Goal: Task Accomplishment & Management: Manage account settings

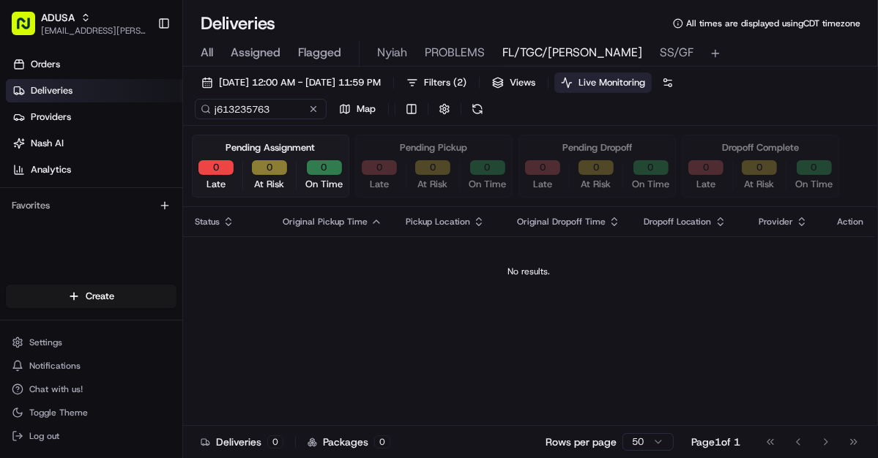
type input "j613235763"
click at [205, 53] on span "All" at bounding box center [207, 53] width 12 height 18
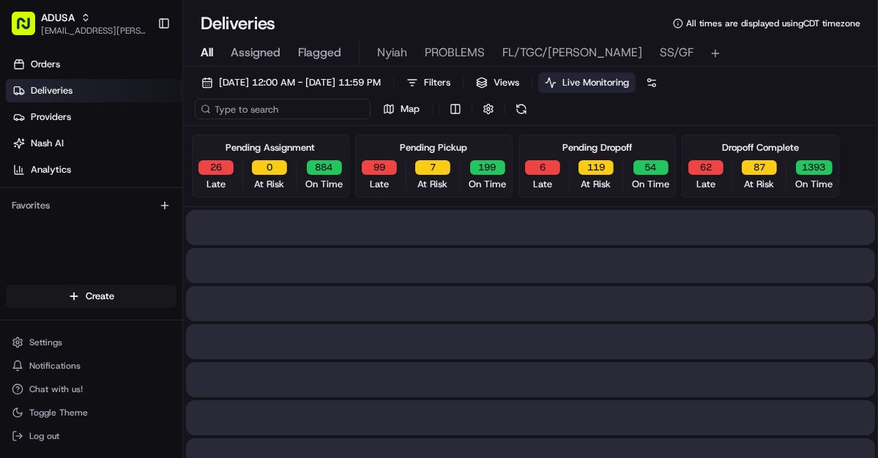
click at [264, 112] on input at bounding box center [283, 109] width 176 height 20
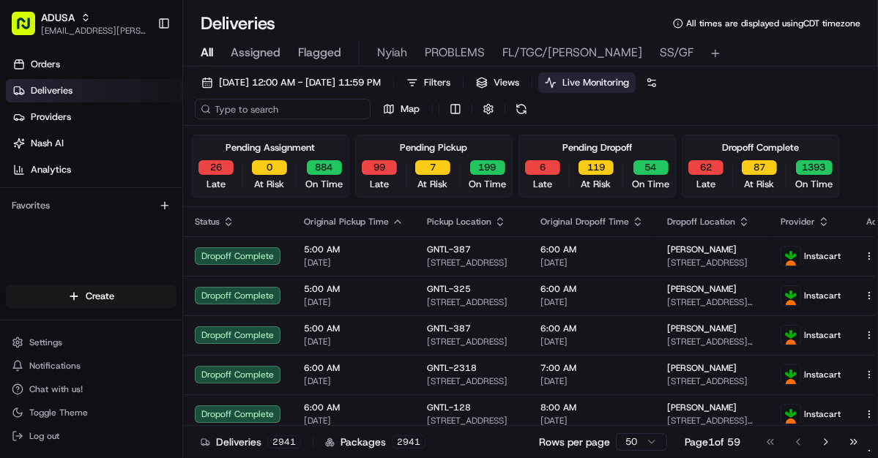
paste input "j613235763"
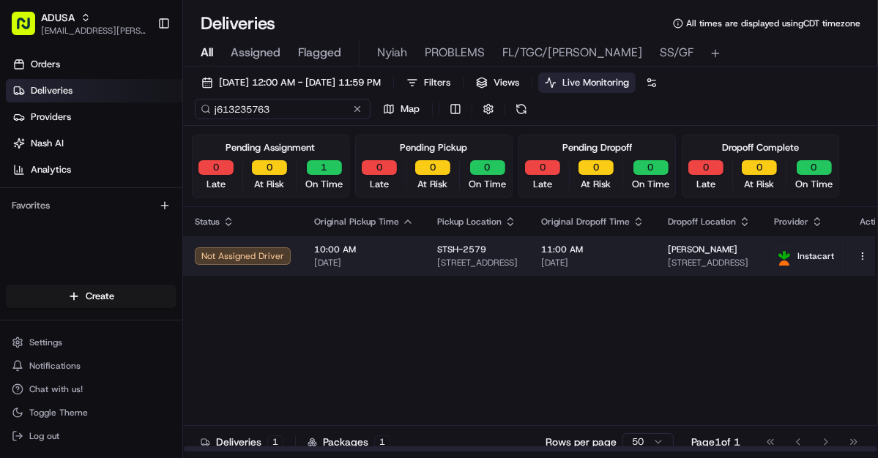
type input "j613235763"
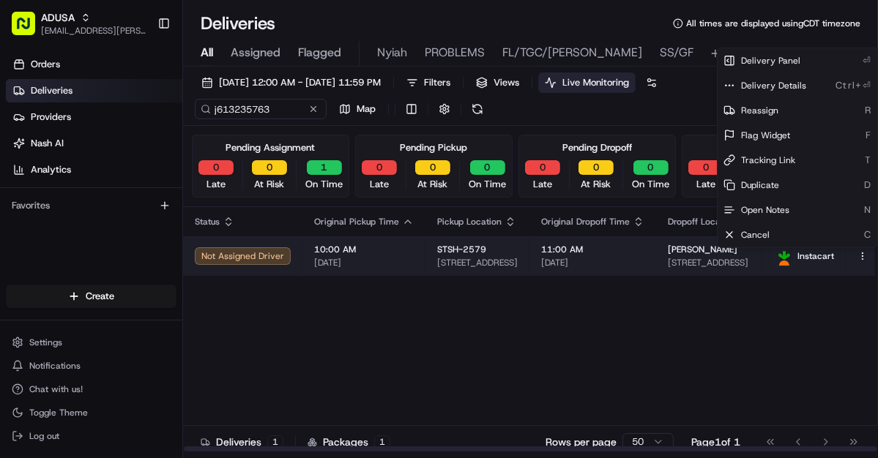
click at [850, 254] on html "ADUSA lanyia.patton@adusa.com Toggle Sidebar Orders Deliveries Providers Nash A…" at bounding box center [439, 229] width 878 height 458
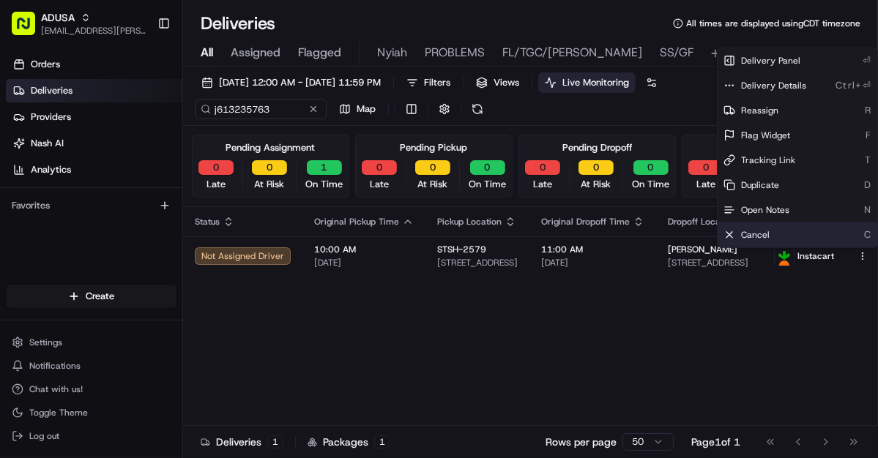
click at [755, 231] on span "Cancel" at bounding box center [755, 235] width 29 height 12
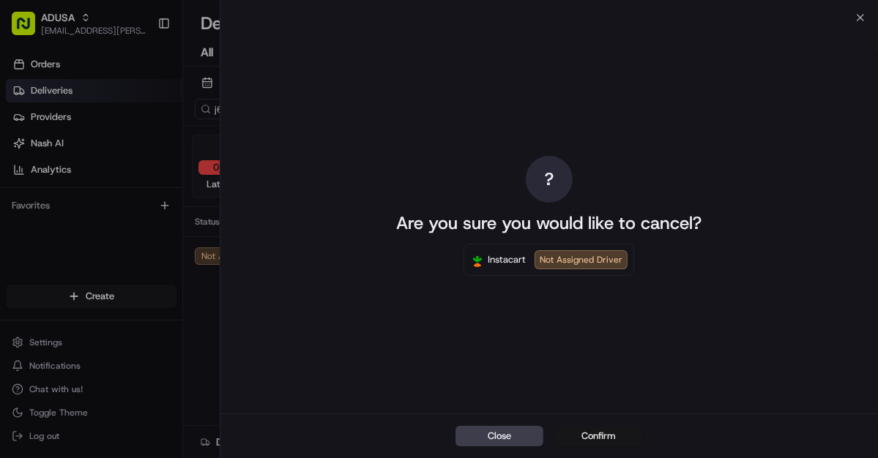
click at [605, 433] on button "Confirm" at bounding box center [599, 436] width 88 height 20
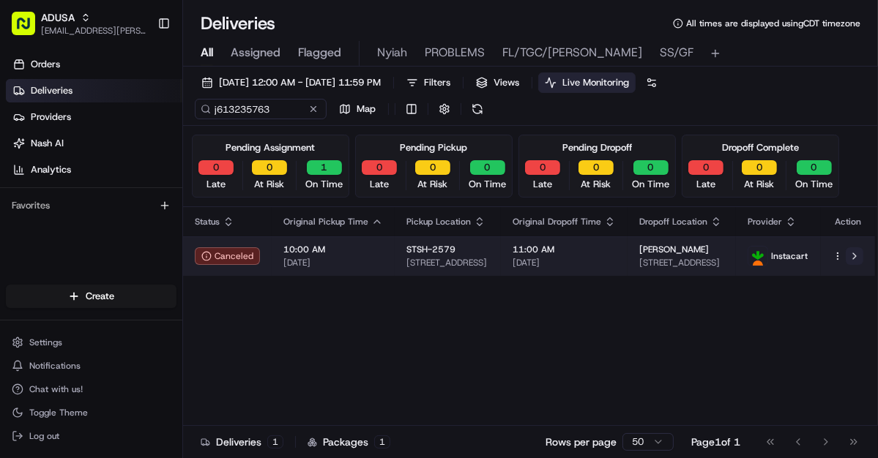
click at [855, 258] on button at bounding box center [854, 256] width 18 height 18
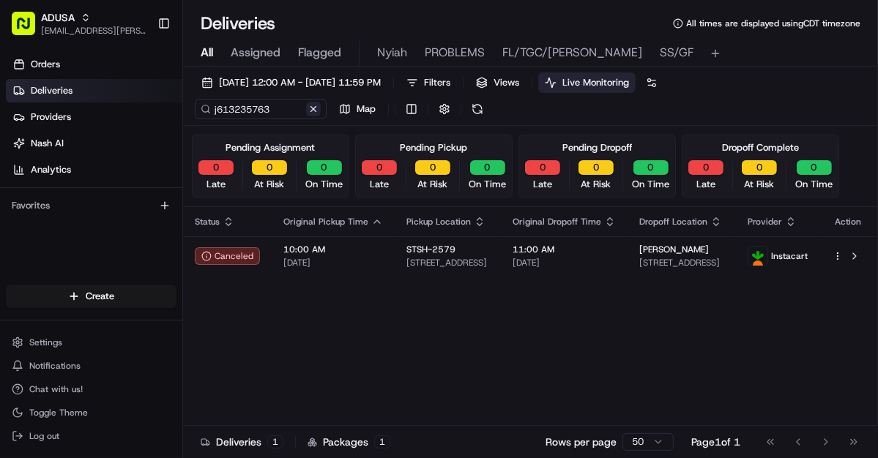
click at [316, 107] on button at bounding box center [313, 109] width 15 height 15
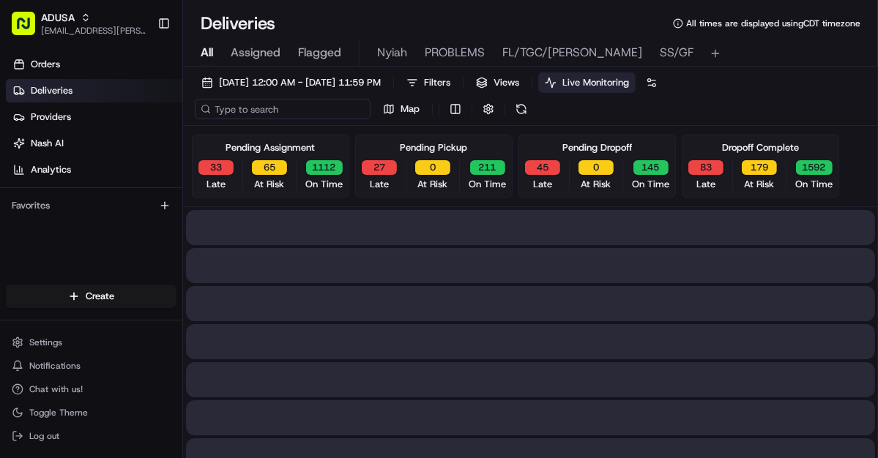
click at [266, 111] on input at bounding box center [283, 109] width 176 height 20
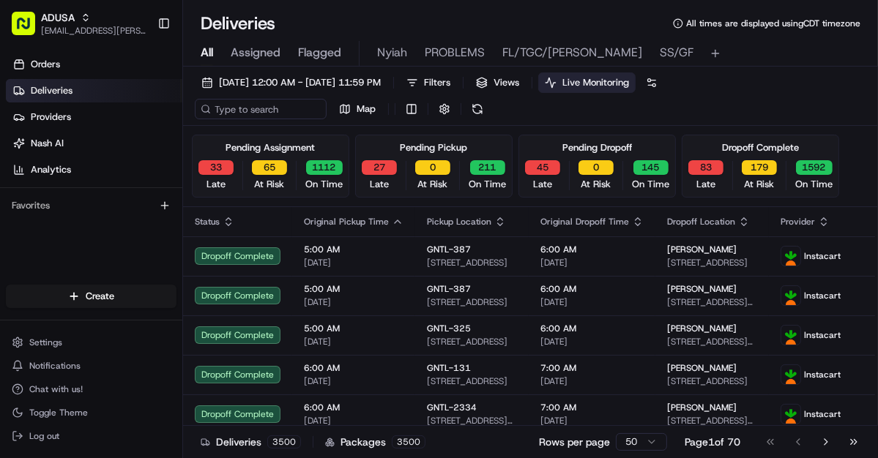
click at [201, 50] on span "All" at bounding box center [207, 53] width 12 height 18
click at [252, 111] on input at bounding box center [283, 109] width 176 height 20
paste input "m706702182"
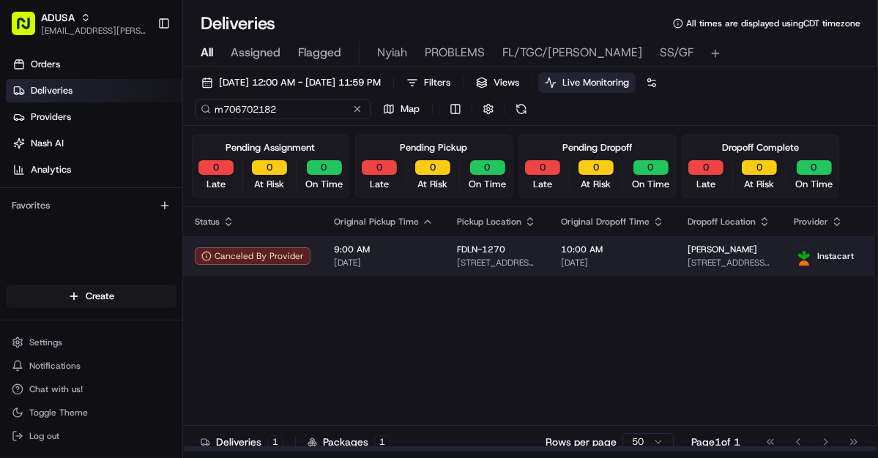
type input "m706702182"
click at [867, 253] on html "ADUSA lanyia.patton@adusa.com Toggle Sidebar Orders Deliveries Providers Nash A…" at bounding box center [439, 229] width 878 height 458
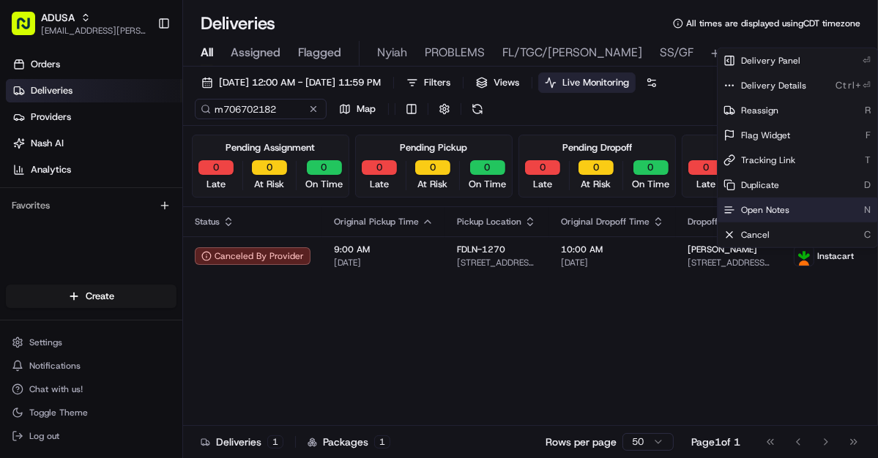
click at [755, 208] on span "Open Notes" at bounding box center [765, 210] width 48 height 12
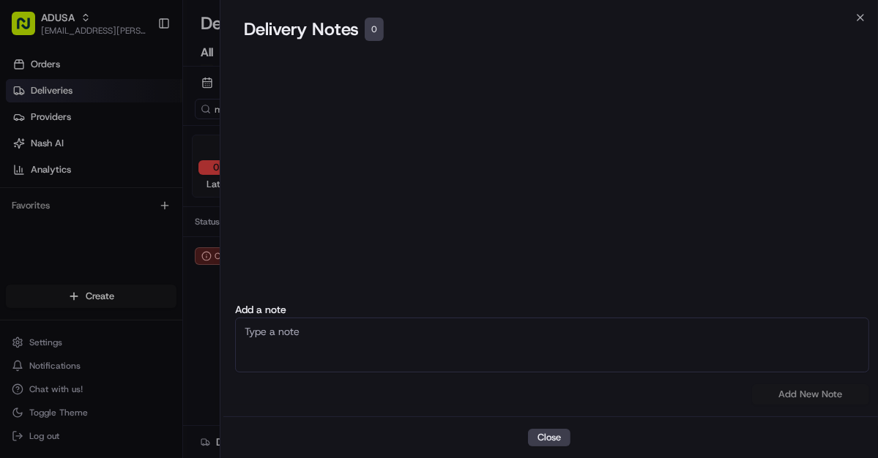
click at [313, 351] on textarea at bounding box center [552, 345] width 634 height 55
type textarea "Store called customer wants to pick up order instead"
click at [809, 392] on button "Add New Note" at bounding box center [810, 394] width 117 height 20
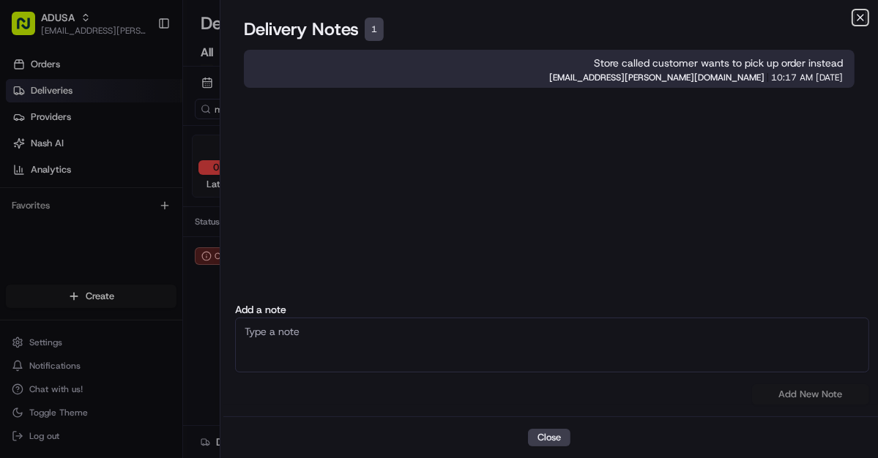
click at [858, 18] on icon "button" at bounding box center [860, 18] width 12 height 12
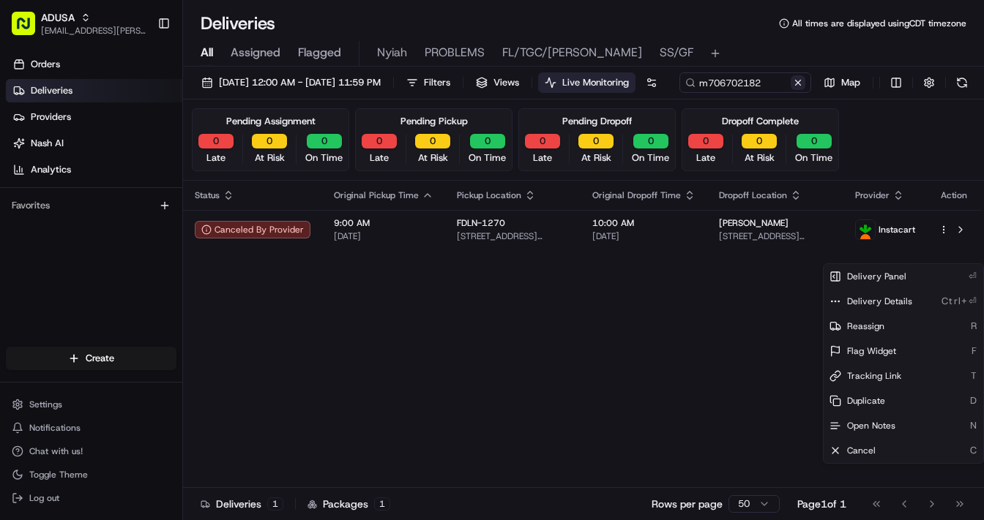
click at [790, 90] on button at bounding box center [797, 82] width 15 height 15
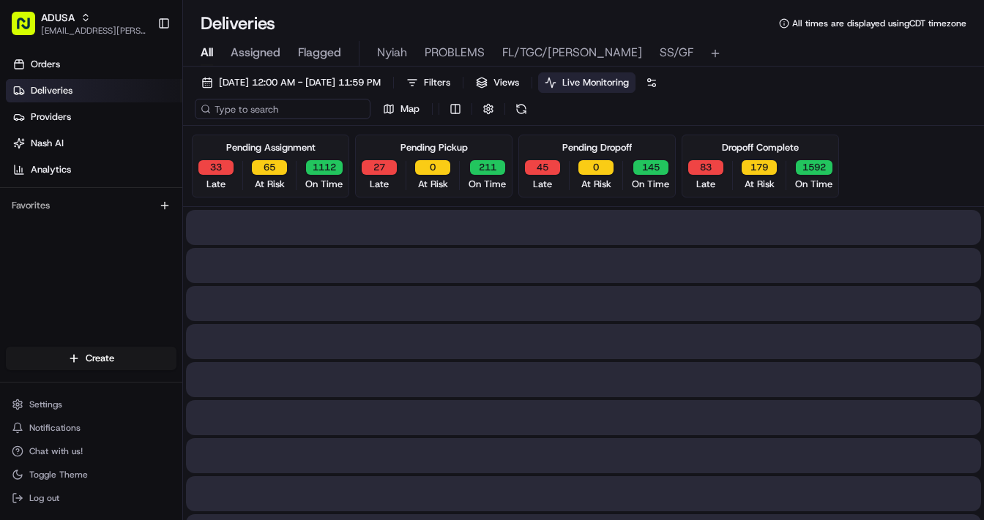
click at [264, 112] on input at bounding box center [283, 109] width 176 height 20
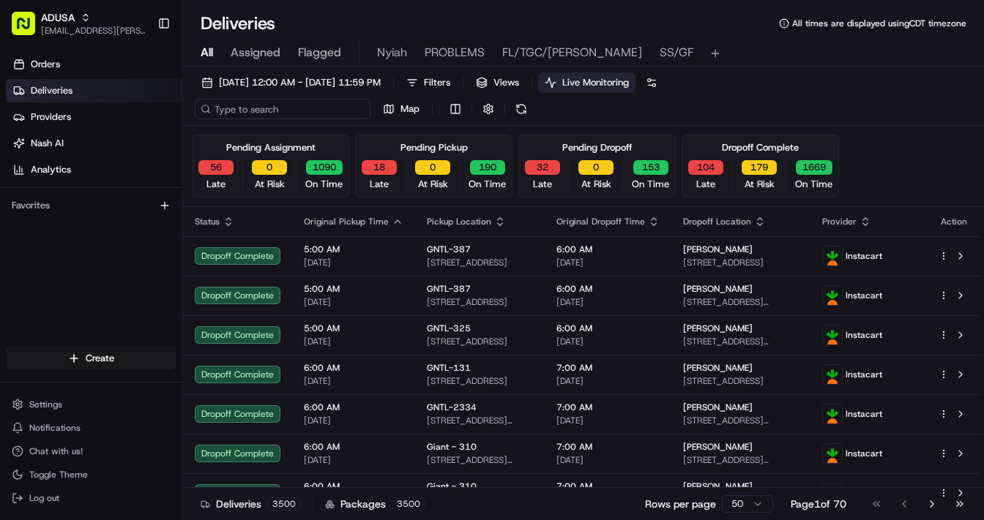
paste input "m707154046"
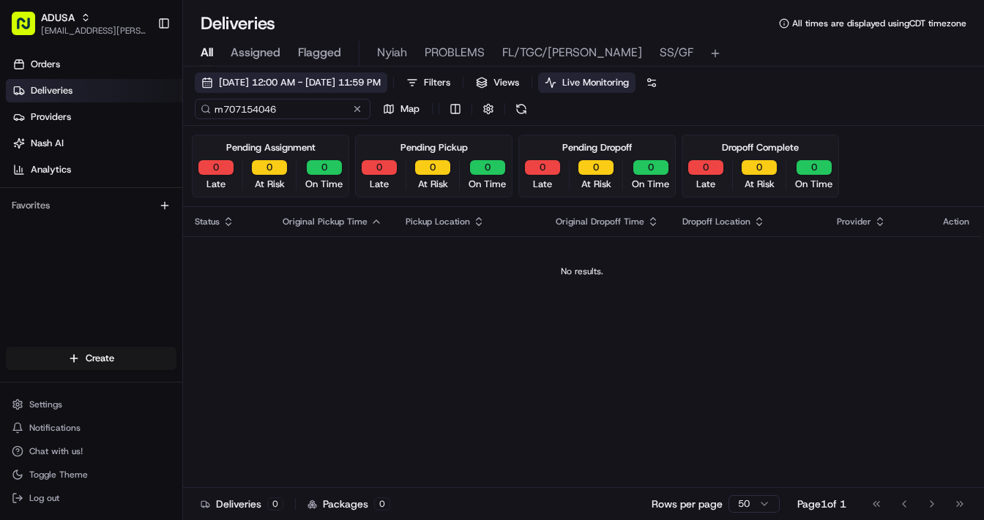
type input "m707154046"
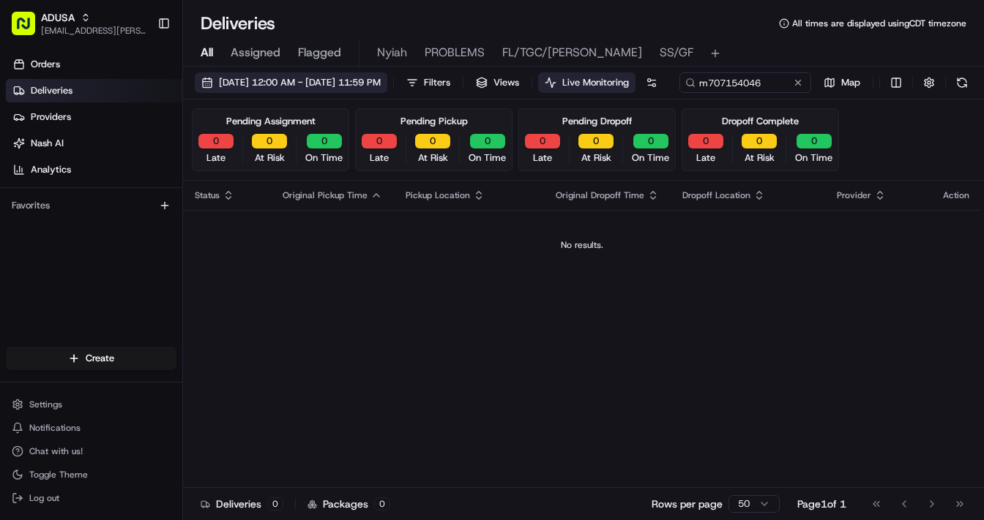
click at [307, 84] on span "[DATE] 12:00 AM - [DATE] 11:59 PM" at bounding box center [300, 82] width 162 height 13
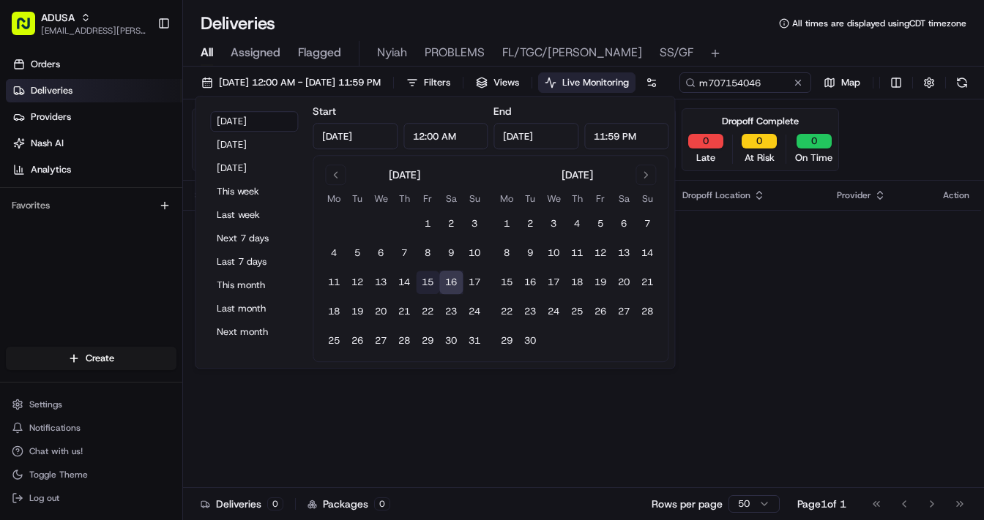
click at [426, 282] on button "15" at bounding box center [427, 282] width 23 height 23
type input "Aug 15, 2025"
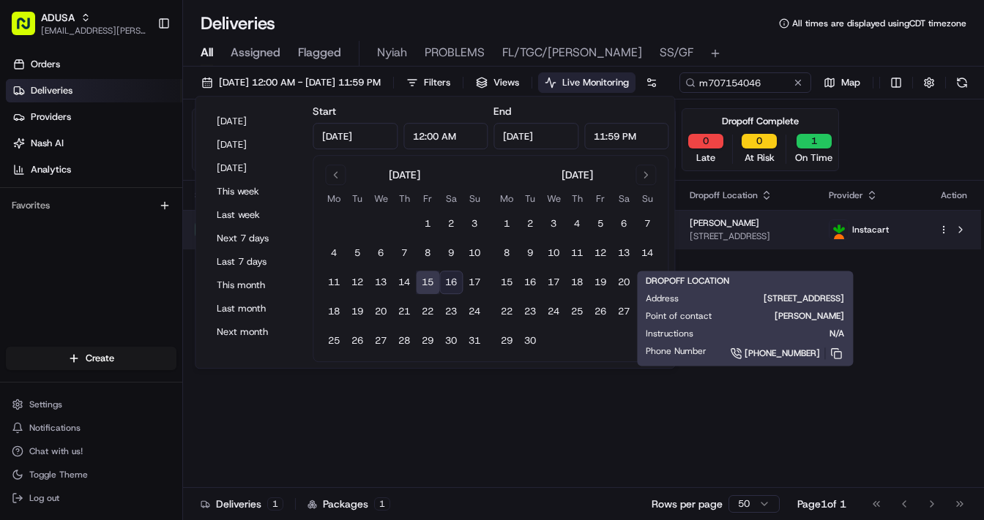
click at [747, 242] on span "206 Federal St, Northampton, MA 01062, US" at bounding box center [747, 237] width 116 height 12
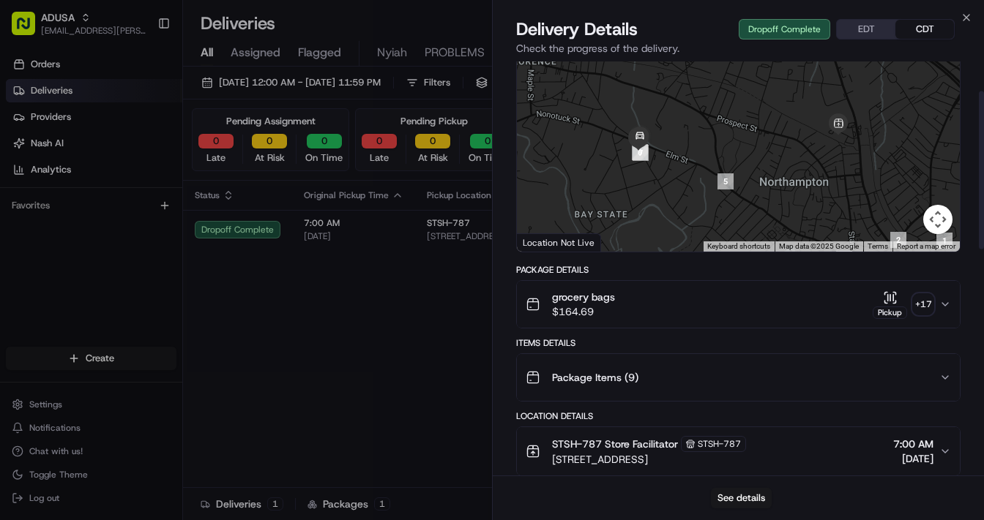
scroll to position [27, 0]
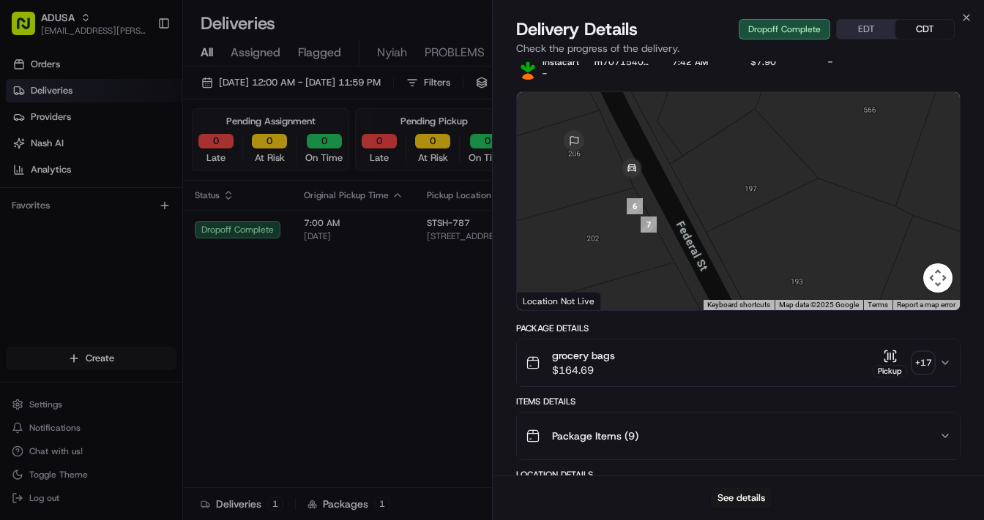
drag, startPoint x: 639, startPoint y: 199, endPoint x: 680, endPoint y: 187, distance: 42.6
click at [680, 187] on div at bounding box center [738, 201] width 443 height 218
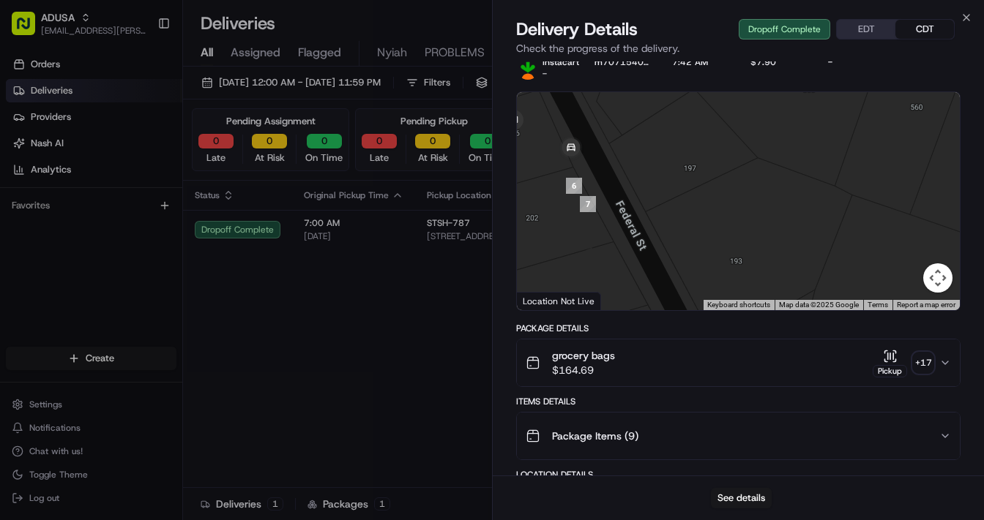
drag, startPoint x: 557, startPoint y: 183, endPoint x: 631, endPoint y: 231, distance: 88.3
click at [631, 231] on div at bounding box center [738, 201] width 443 height 218
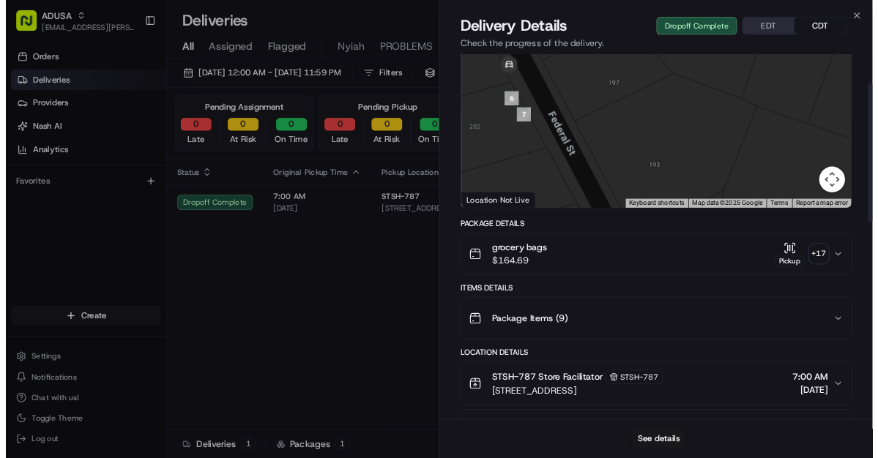
scroll to position [86, 0]
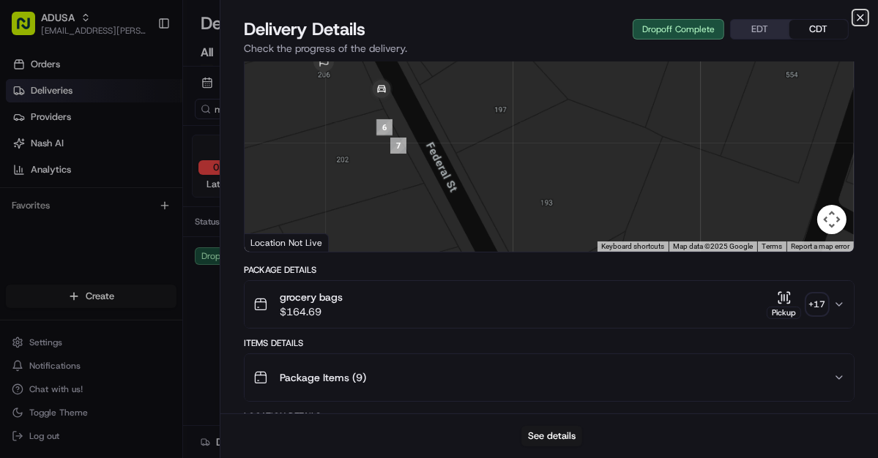
click at [860, 14] on icon "button" at bounding box center [860, 18] width 12 height 12
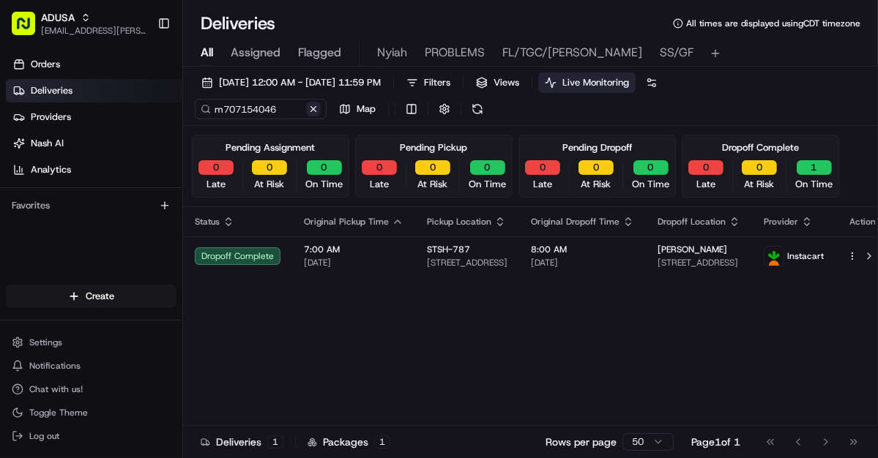
click at [315, 110] on button at bounding box center [313, 109] width 15 height 15
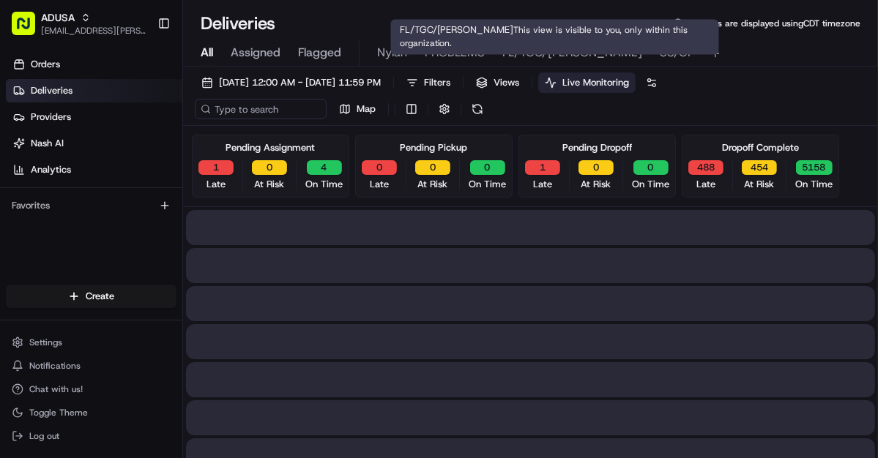
click at [537, 53] on span "FL/TGC/[PERSON_NAME]" at bounding box center [572, 53] width 140 height 18
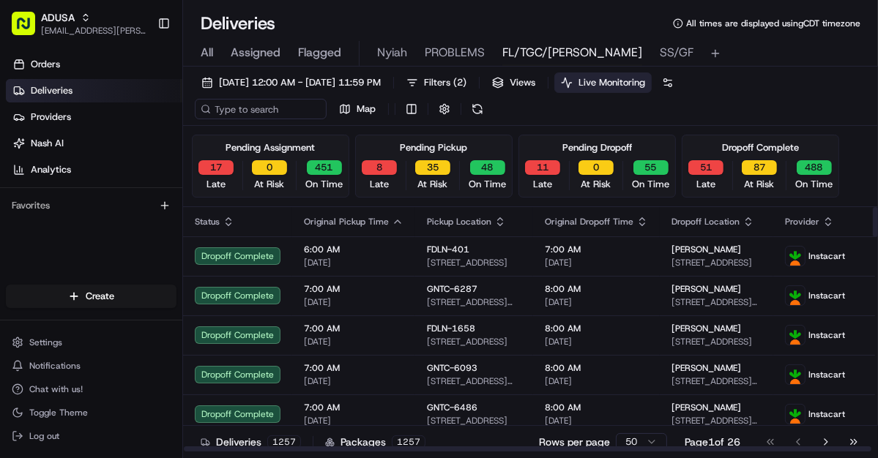
click at [447, 47] on span "PROBLEMS" at bounding box center [454, 53] width 60 height 18
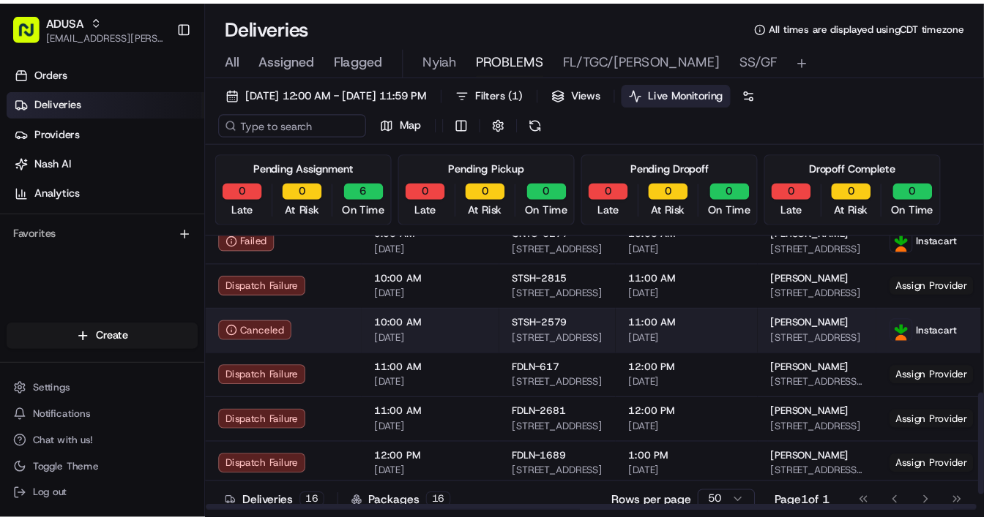
scroll to position [416, 0]
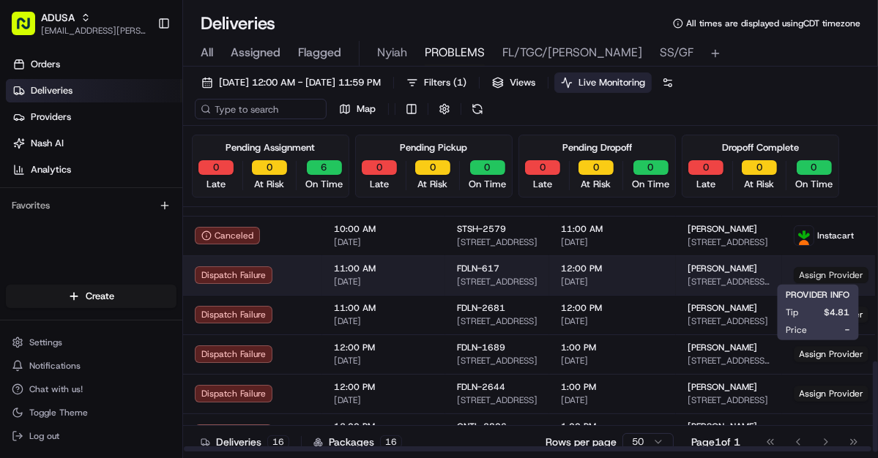
click at [811, 277] on span "Assign Provider" at bounding box center [830, 275] width 75 height 16
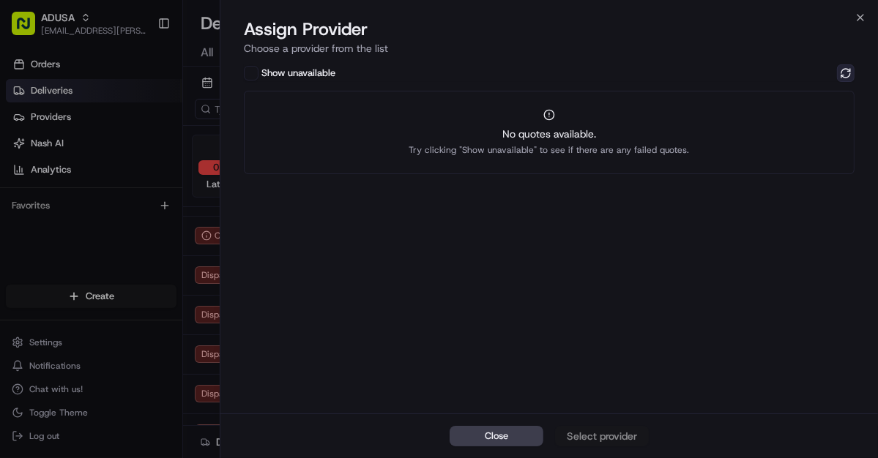
click at [845, 70] on button at bounding box center [846, 73] width 18 height 18
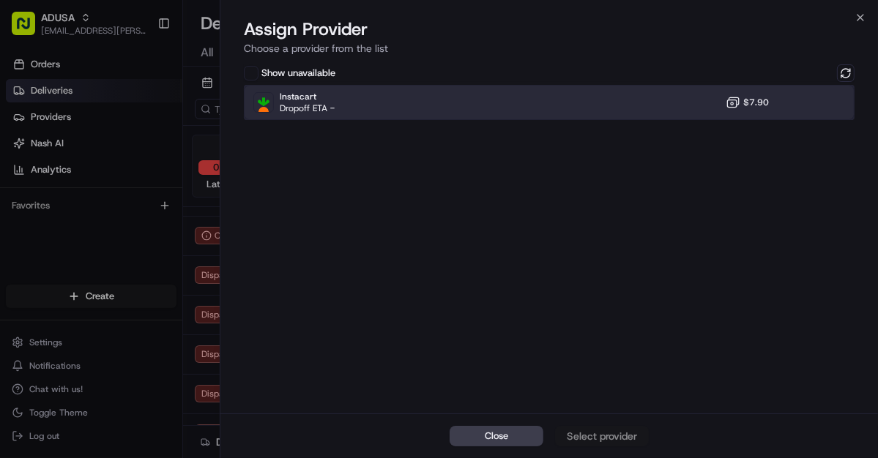
click at [505, 111] on div "Instacart Dropoff ETA - $7.90" at bounding box center [549, 102] width 610 height 35
click at [597, 433] on div "Assign Provider" at bounding box center [602, 436] width 72 height 15
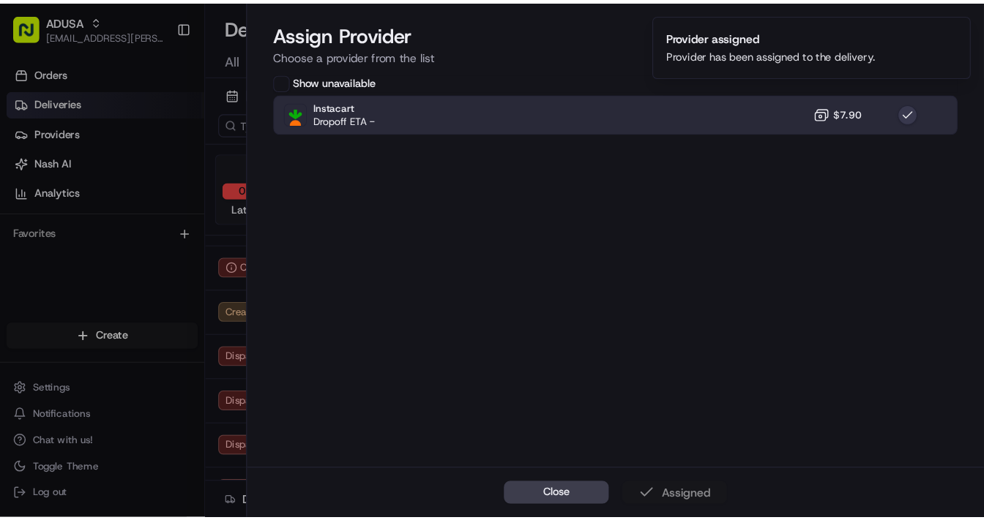
scroll to position [354, 0]
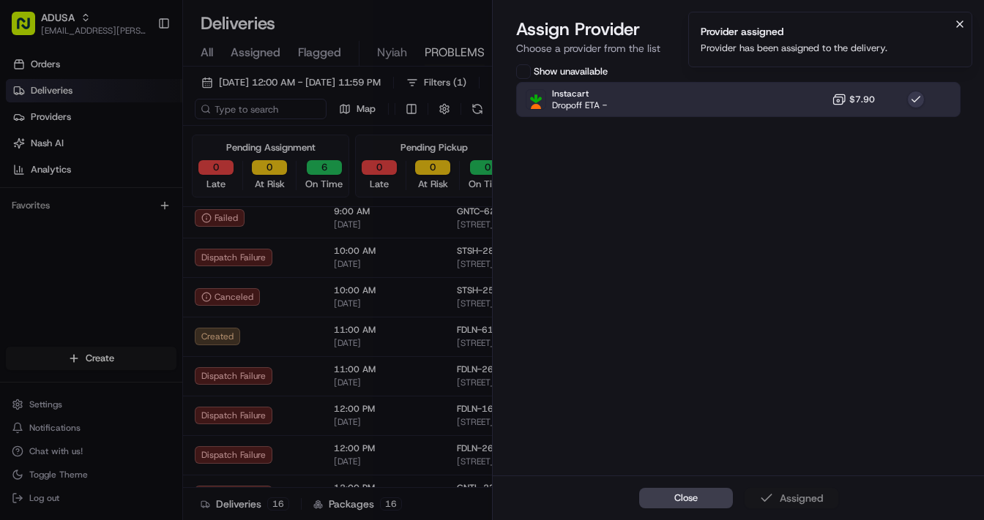
click at [877, 26] on icon "Notifications (F8)" at bounding box center [960, 24] width 12 height 12
click at [877, 19] on icon "button" at bounding box center [966, 18] width 6 height 6
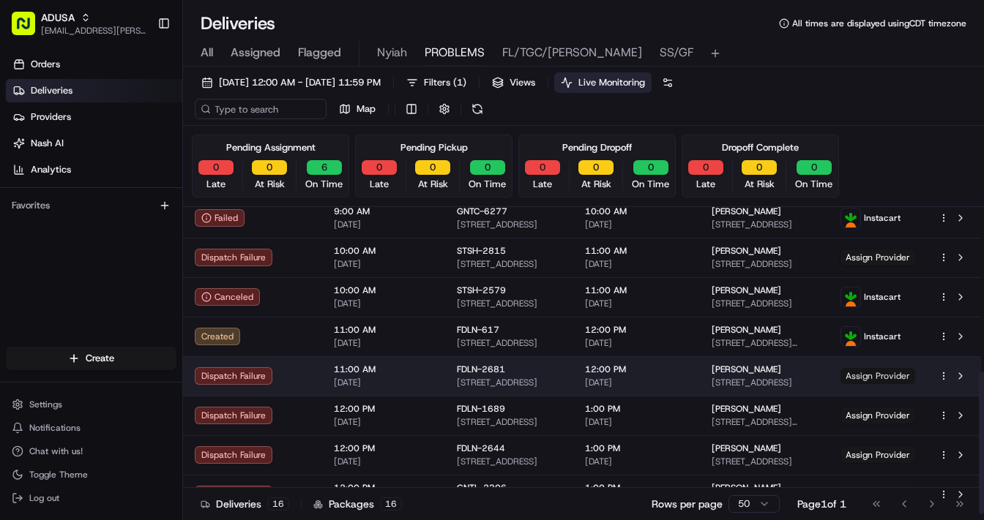
click at [867, 372] on span "Assign Provider" at bounding box center [877, 376] width 75 height 16
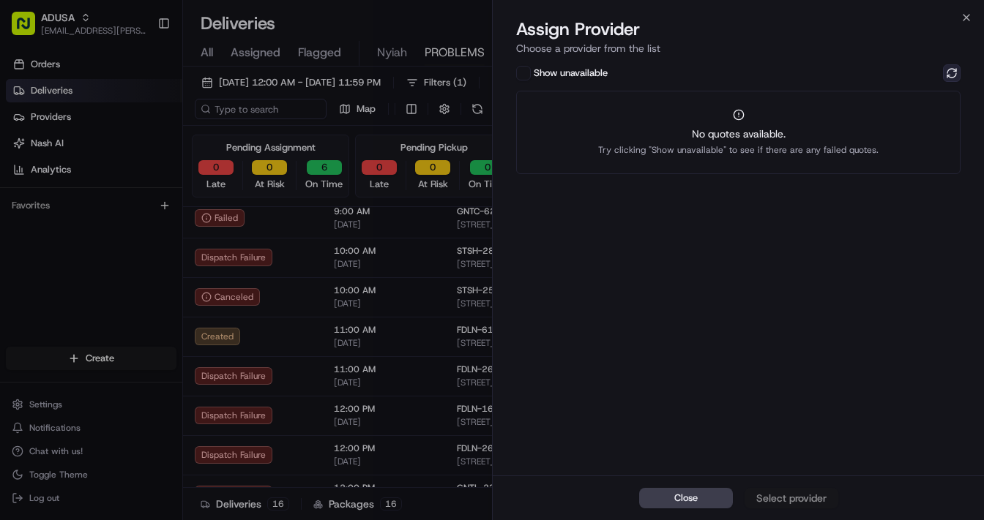
click at [877, 75] on button at bounding box center [952, 73] width 18 height 18
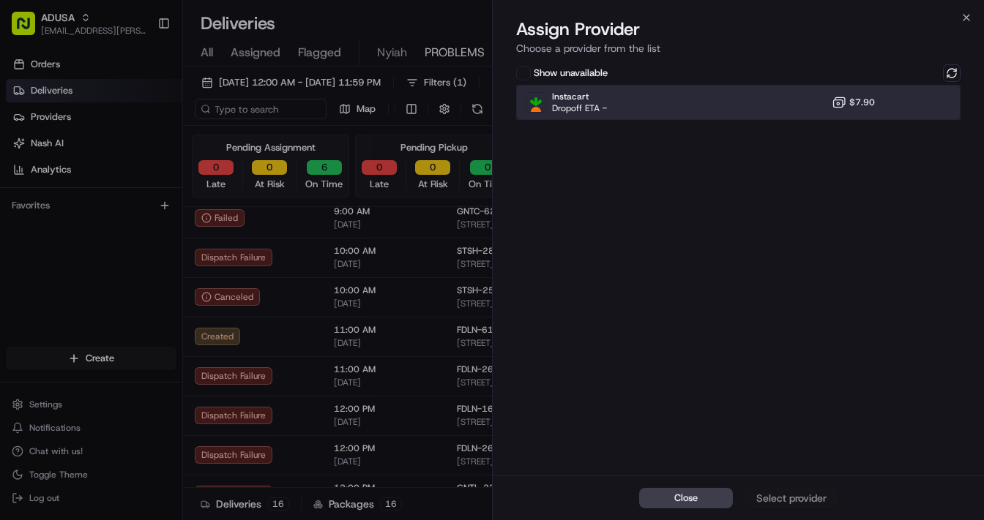
click at [674, 105] on div "Instacart Dropoff ETA - $7.90" at bounding box center [738, 102] width 444 height 35
click at [771, 457] on div "Assign Provider" at bounding box center [791, 498] width 72 height 15
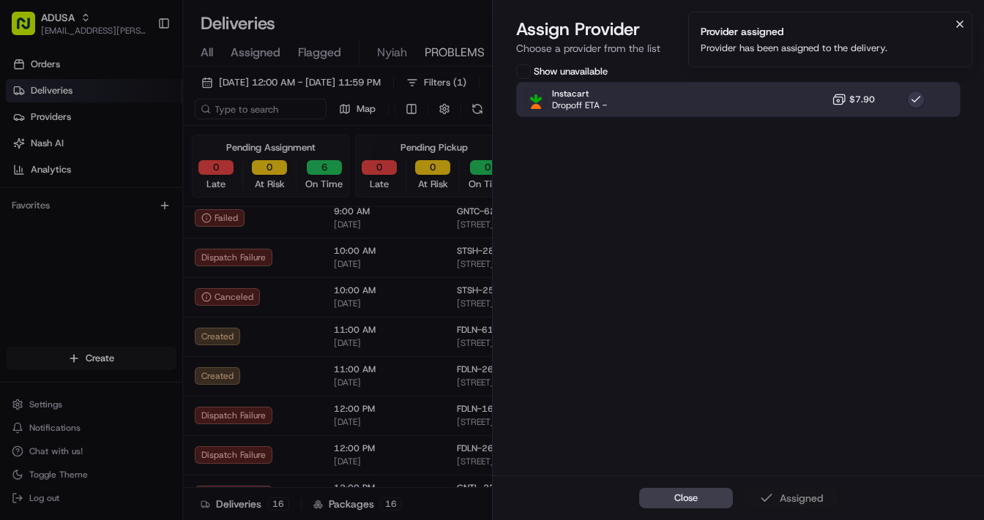
click at [877, 18] on icon "Notifications (F8)" at bounding box center [960, 24] width 12 height 12
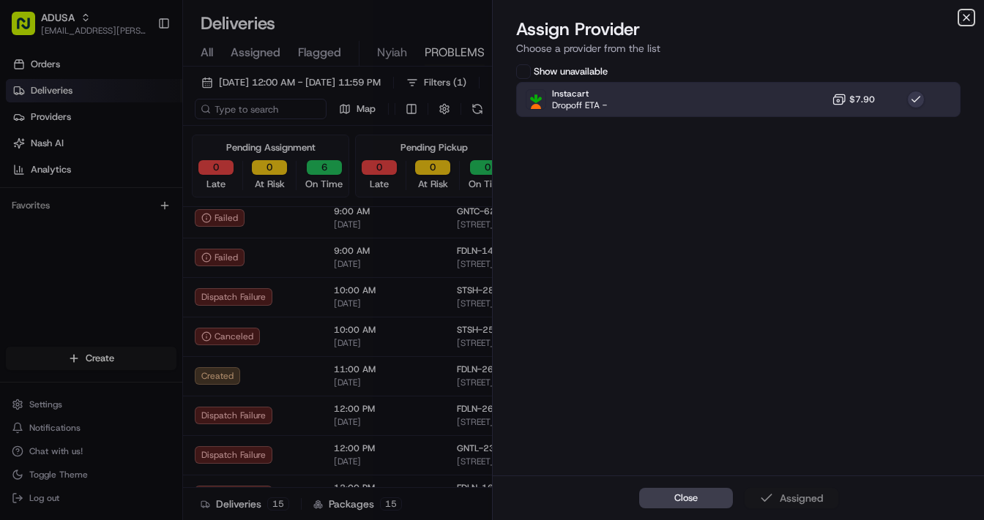
click at [877, 19] on icon "button" at bounding box center [966, 18] width 12 height 12
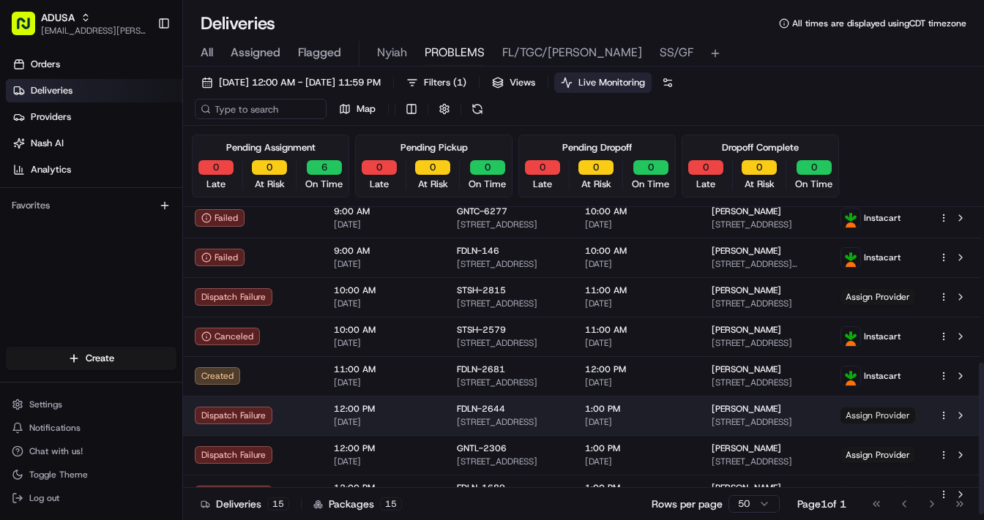
click at [867, 413] on span "Assign Provider" at bounding box center [877, 416] width 75 height 16
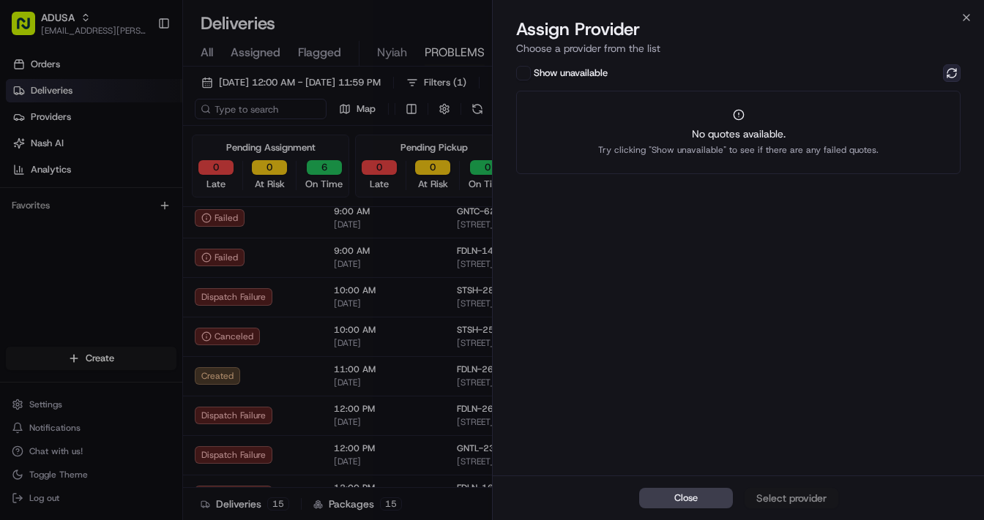
click at [877, 67] on button at bounding box center [952, 73] width 18 height 18
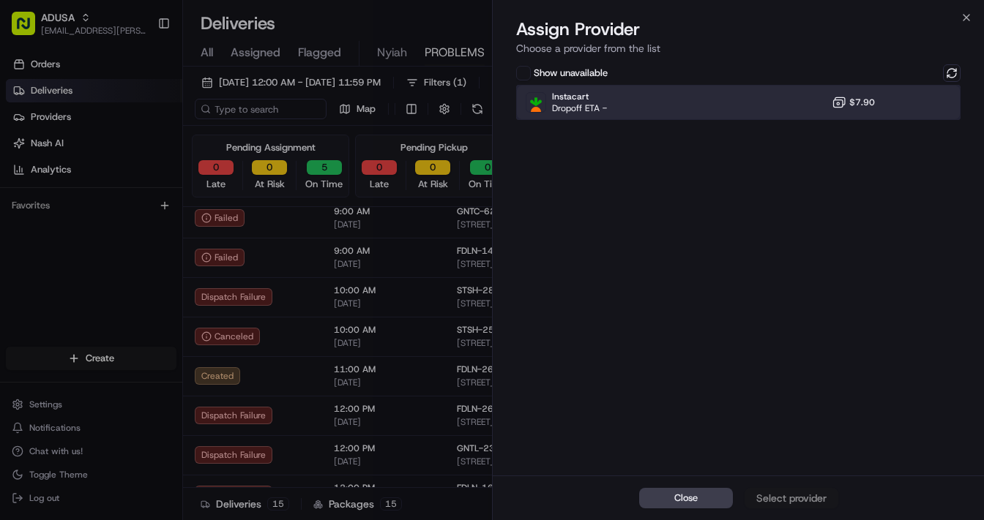
click at [721, 98] on div "Instacart Dropoff ETA - $7.90" at bounding box center [738, 102] width 444 height 35
click at [806, 457] on div "Assign Provider" at bounding box center [791, 498] width 72 height 15
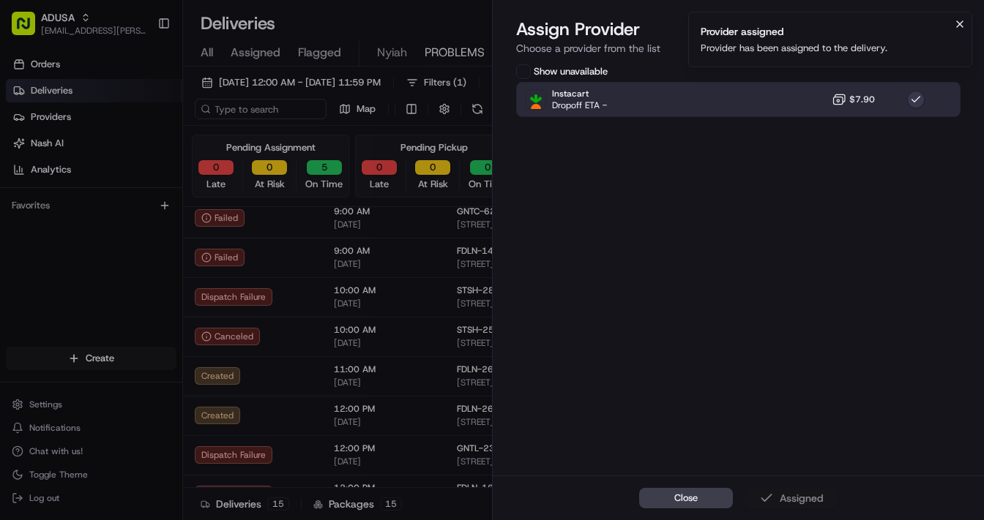
click at [877, 23] on icon "Notifications (F8)" at bounding box center [960, 24] width 6 height 6
click at [877, 17] on icon "button" at bounding box center [966, 18] width 12 height 12
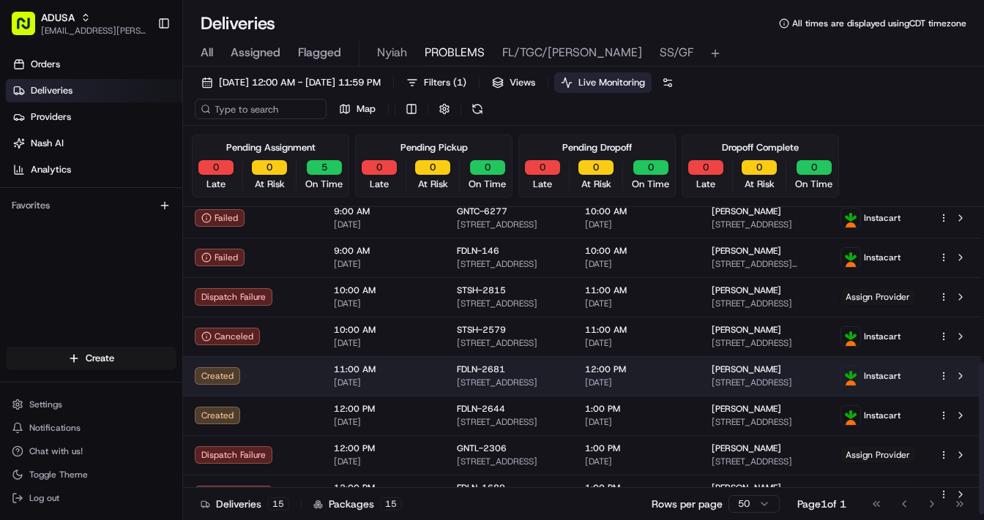
scroll to position [314, 0]
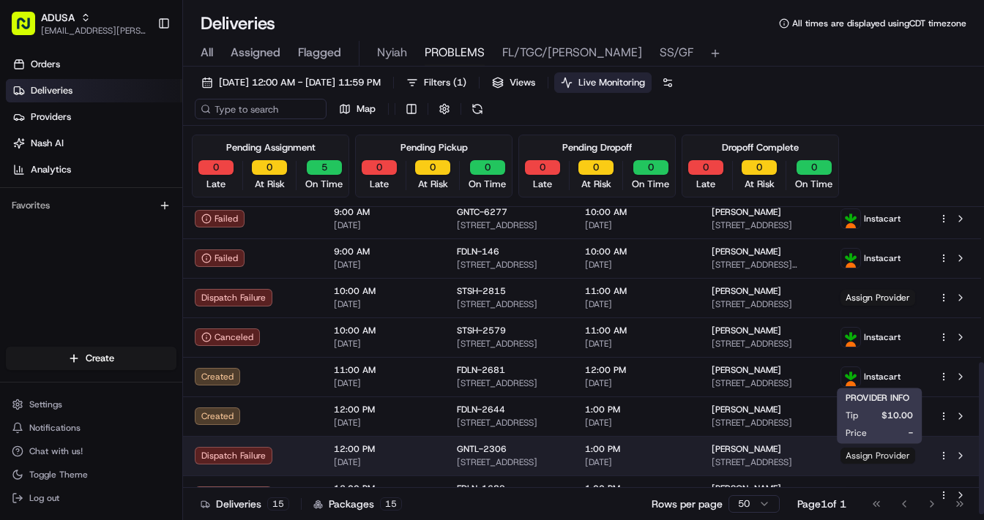
click at [877, 456] on span "Assign Provider" at bounding box center [877, 456] width 75 height 16
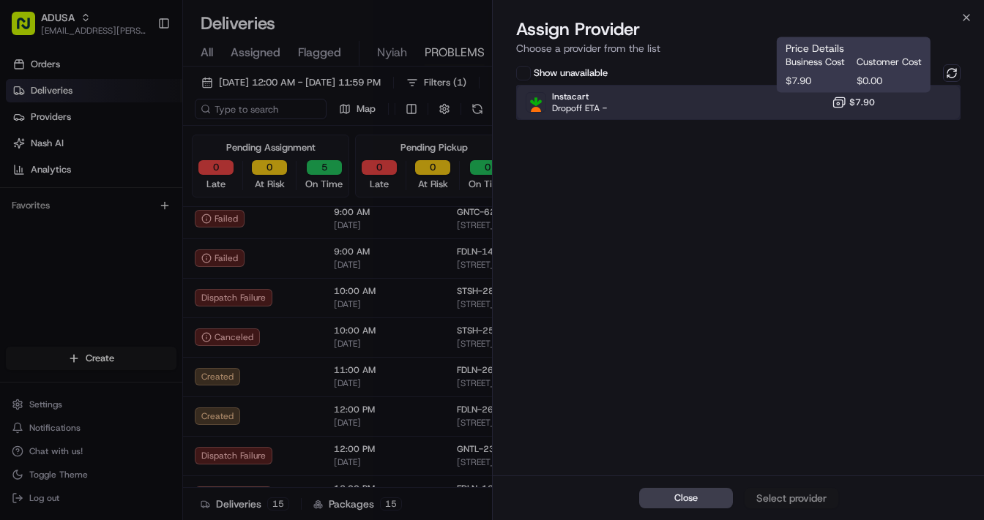
click at [793, 97] on div "Instacart Dropoff ETA - $7.90" at bounding box center [738, 102] width 444 height 35
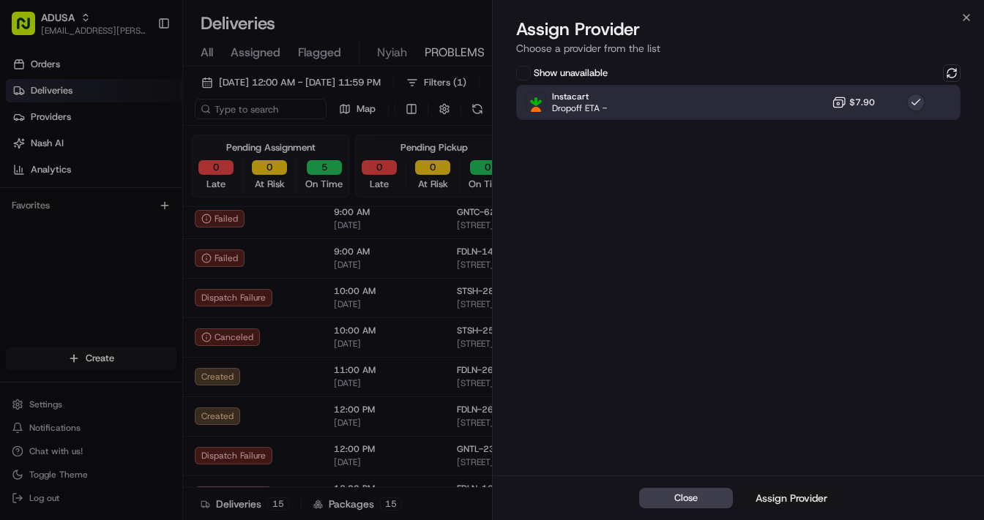
click at [797, 457] on button "Assign Provider" at bounding box center [791, 498] width 94 height 20
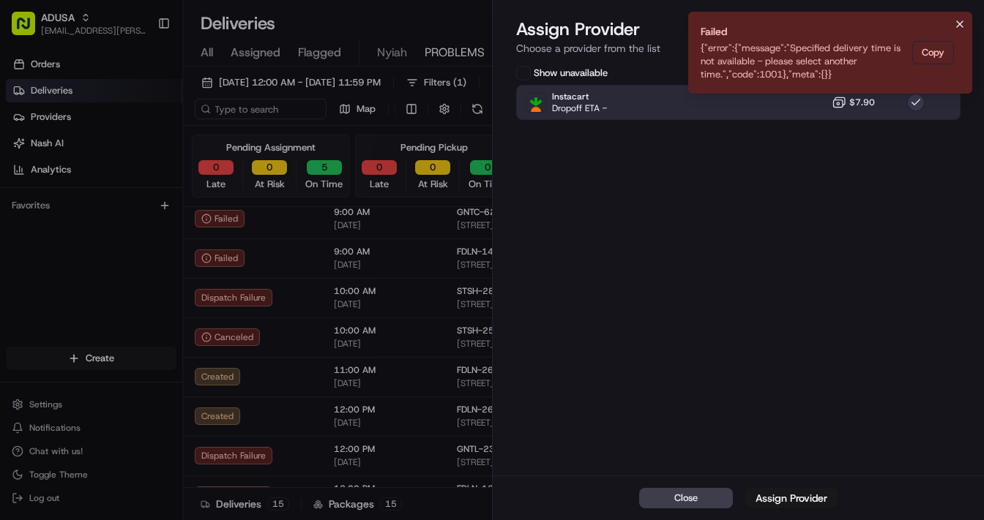
click at [877, 20] on button "Notifications (F8)" at bounding box center [960, 24] width 18 height 18
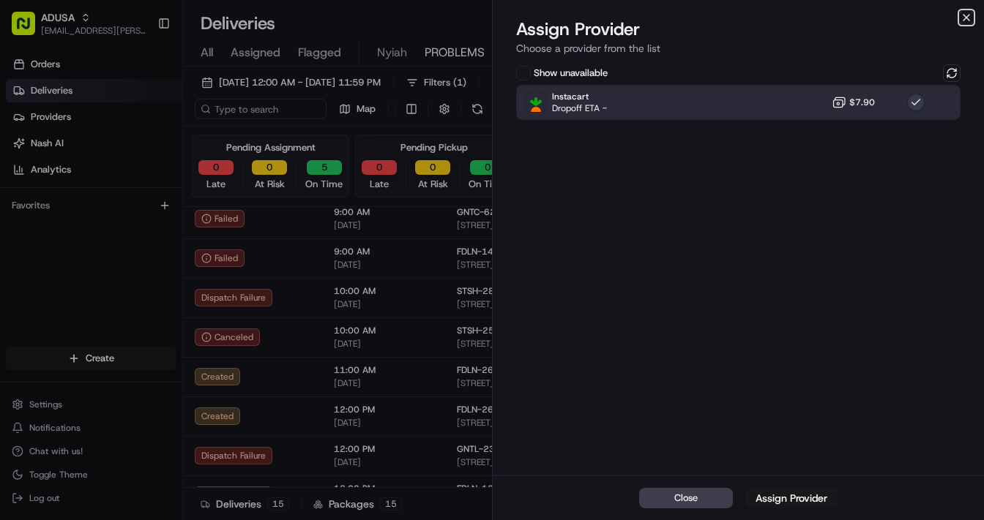
click at [877, 18] on icon "button" at bounding box center [966, 18] width 6 height 6
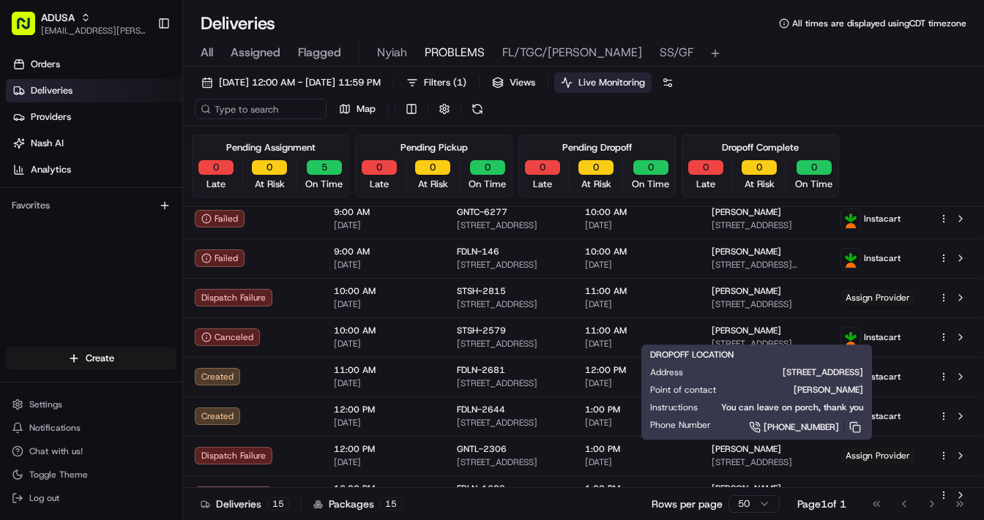
scroll to position [236, 0]
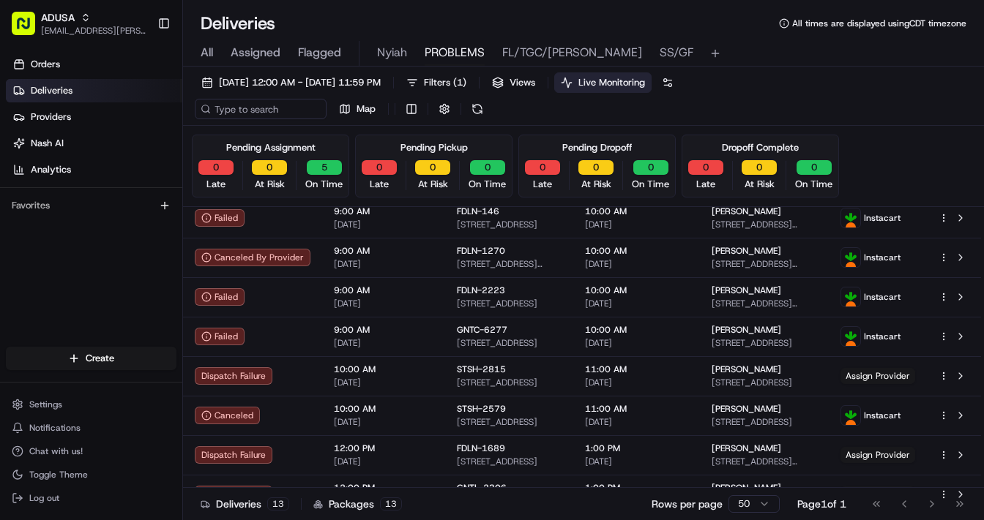
click at [749, 457] on html "ADUSA lanyia.patton@adusa.com Toggle Sidebar Orders Deliveries Providers Nash A…" at bounding box center [492, 260] width 984 height 520
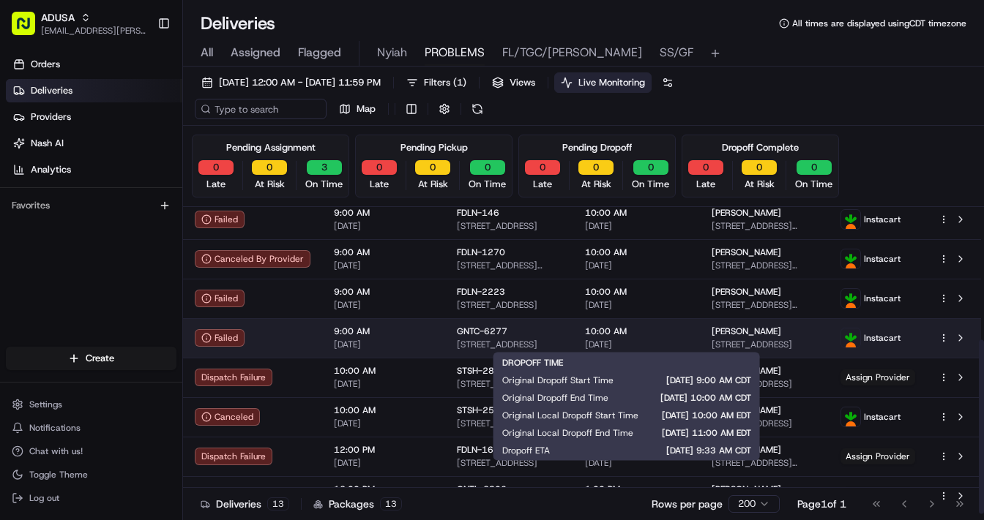
scroll to position [235, 0]
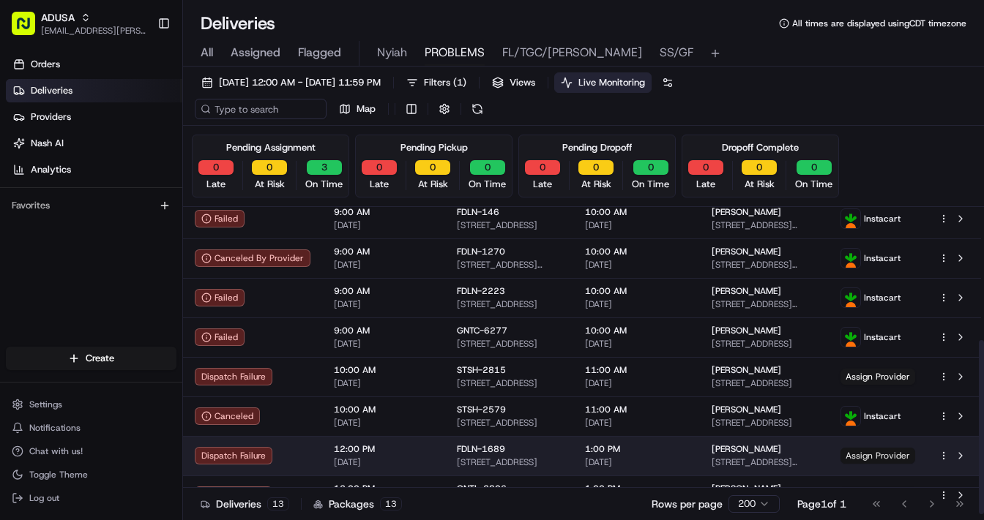
click at [877, 454] on span "Assign Provider" at bounding box center [877, 456] width 75 height 16
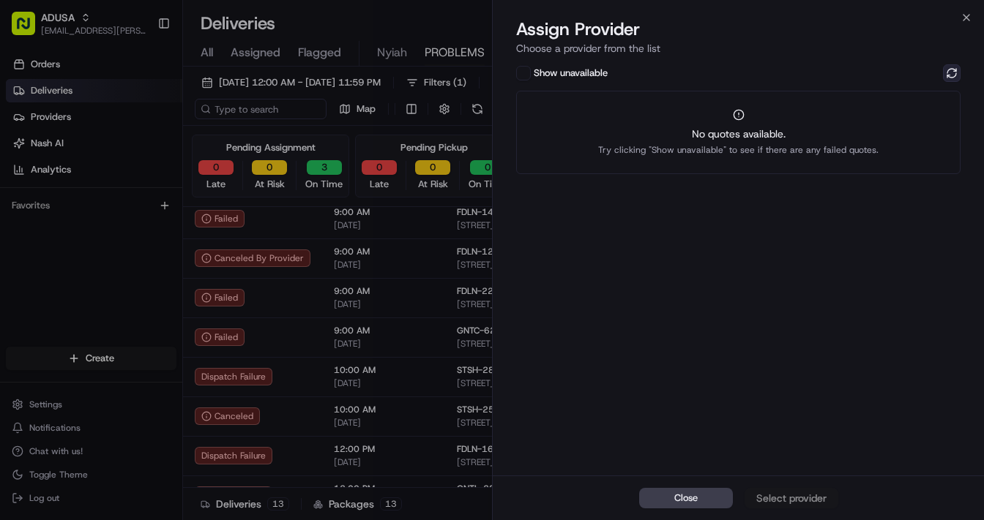
click at [877, 74] on button at bounding box center [952, 73] width 18 height 18
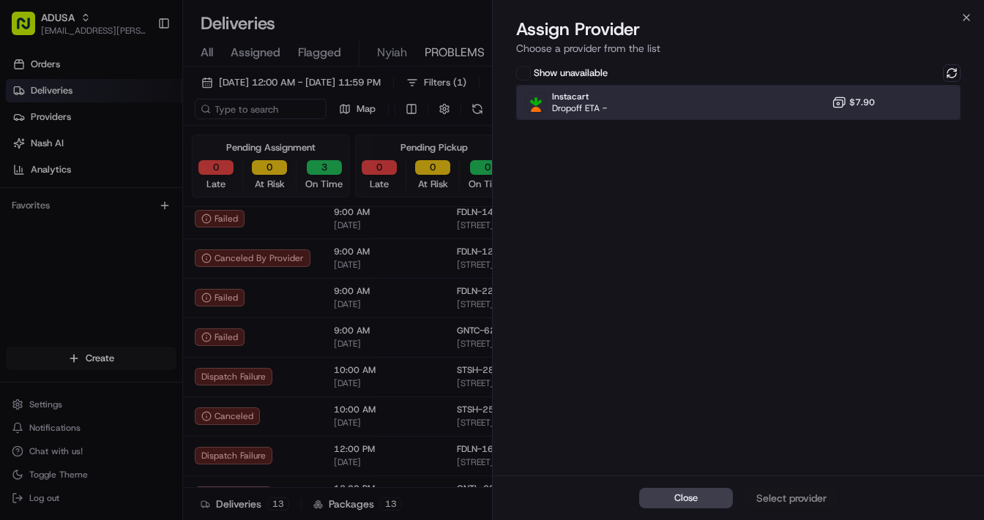
click at [759, 91] on div "Instacart Dropoff ETA - $7.90" at bounding box center [738, 102] width 444 height 35
click at [791, 457] on div "Assign Provider" at bounding box center [791, 498] width 72 height 15
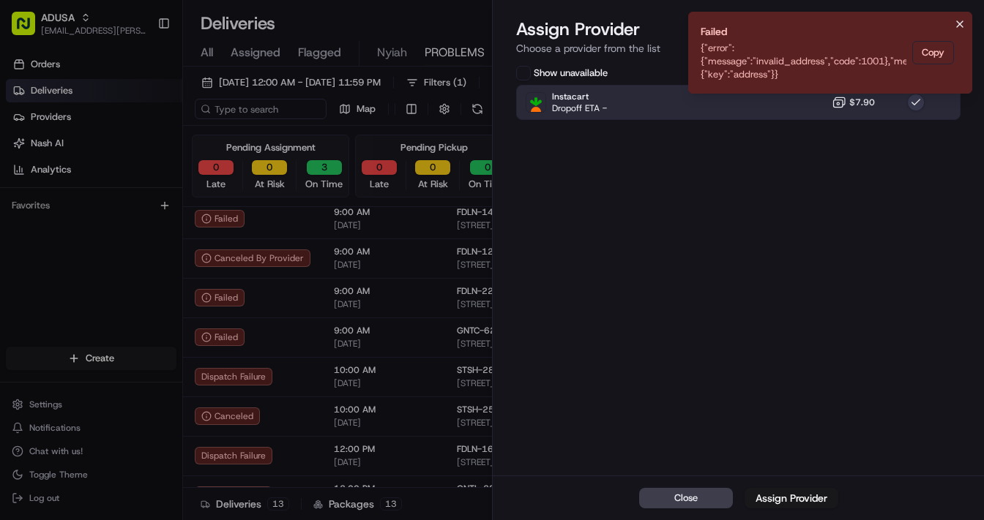
click at [877, 26] on icon "Notifications (F8)" at bounding box center [960, 24] width 12 height 12
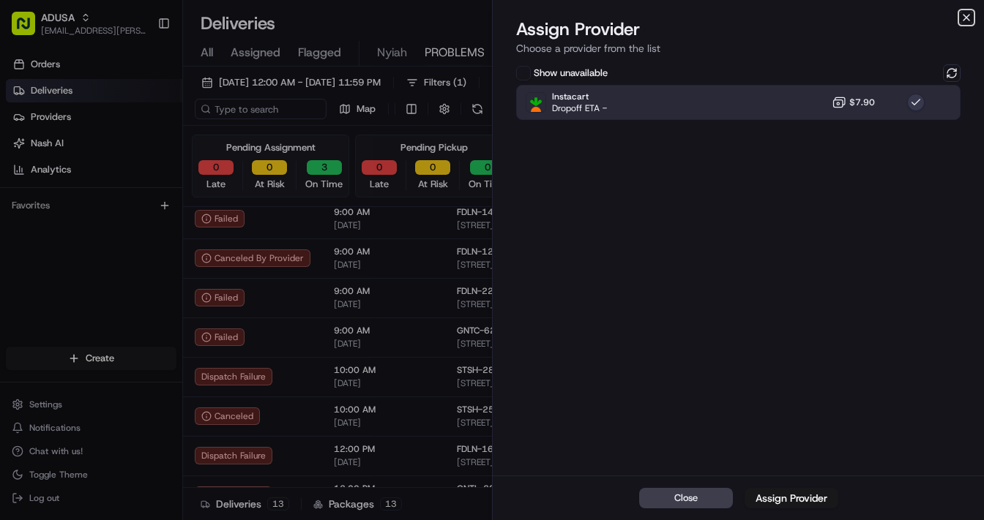
click at [877, 19] on icon "button" at bounding box center [966, 18] width 6 height 6
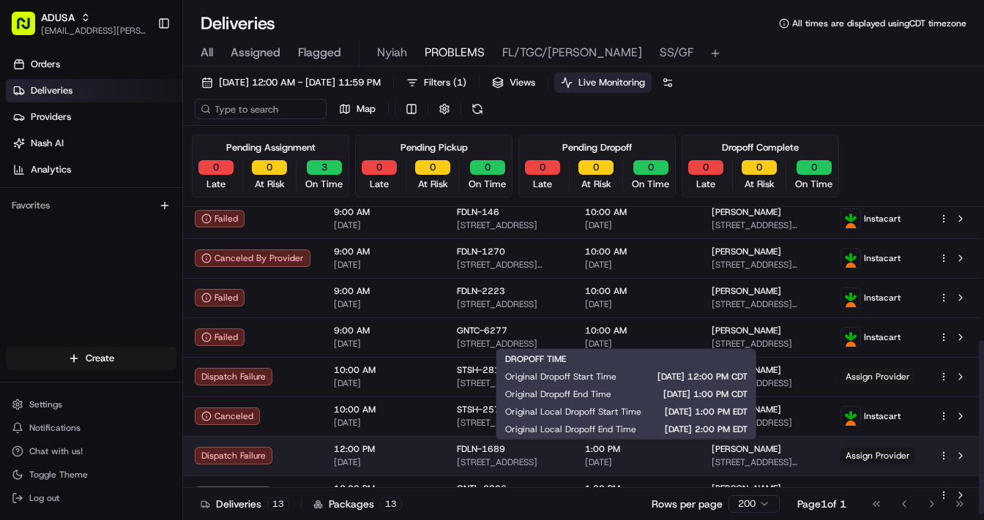
click at [622, 457] on span "[DATE]" at bounding box center [636, 463] width 103 height 12
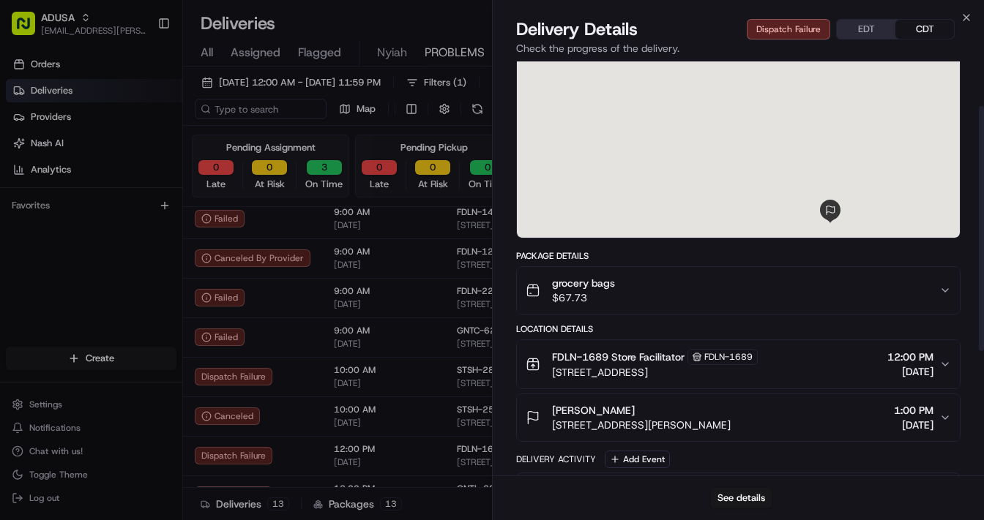
scroll to position [117, 0]
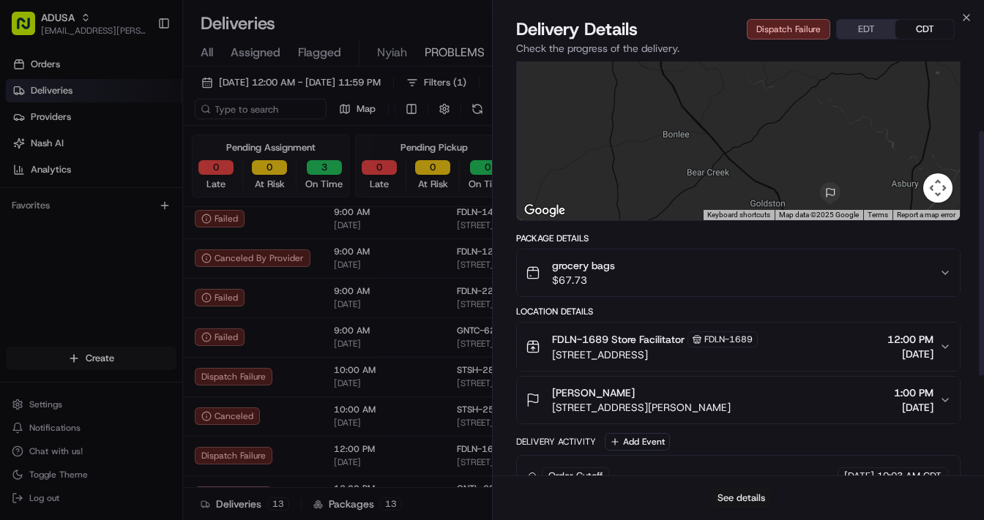
click at [744, 457] on button "See details" at bounding box center [741, 498] width 61 height 20
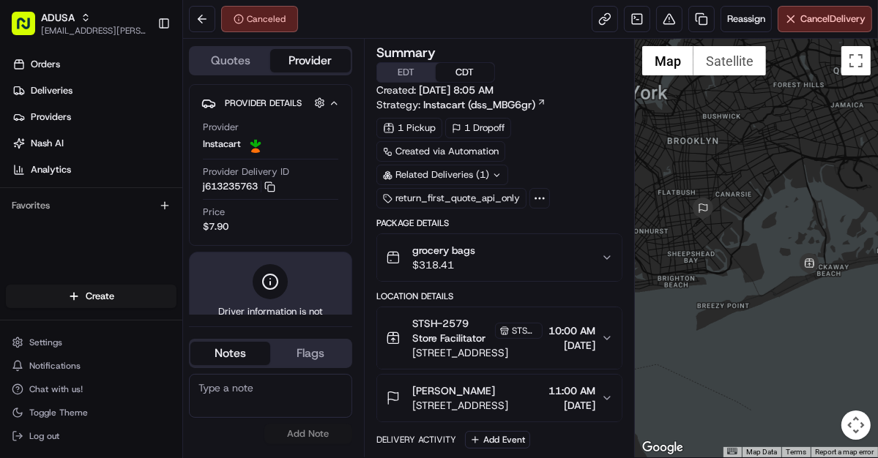
click at [277, 403] on textarea at bounding box center [270, 396] width 163 height 44
type textarea "Fraud department called to cancel"
click at [317, 429] on button "Add Note" at bounding box center [308, 434] width 88 height 20
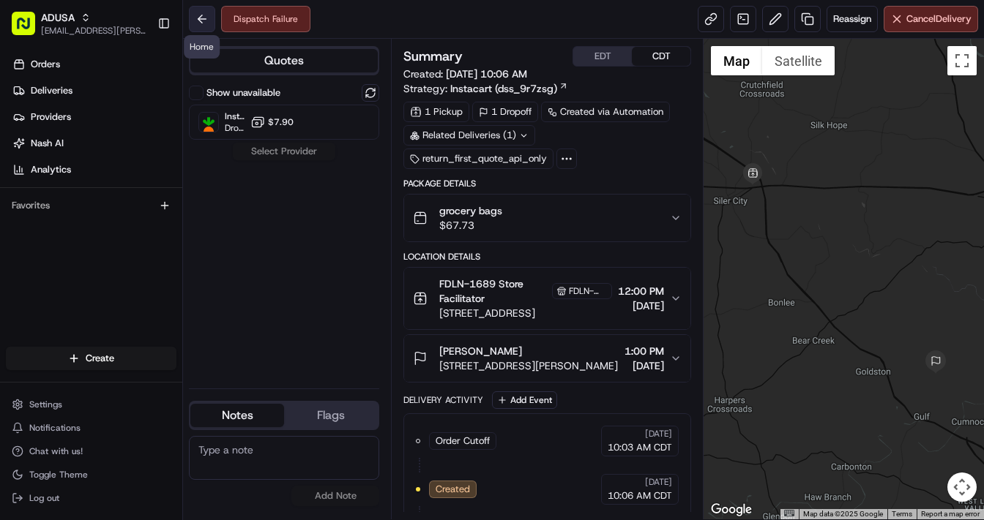
click at [203, 25] on button at bounding box center [202, 19] width 26 height 26
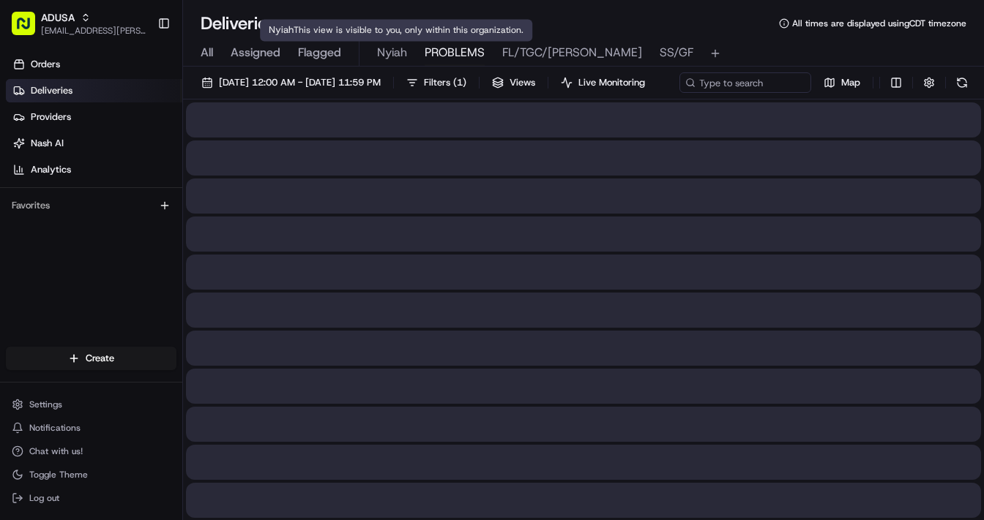
click at [444, 47] on span "PROBLEMS" at bounding box center [454, 53] width 60 height 18
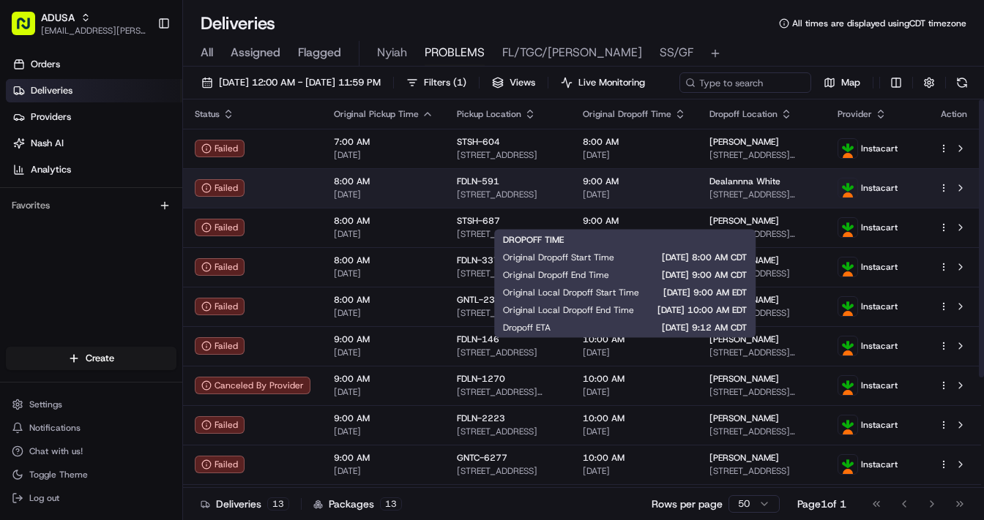
click at [667, 187] on span "9:00 AM" at bounding box center [634, 182] width 103 height 12
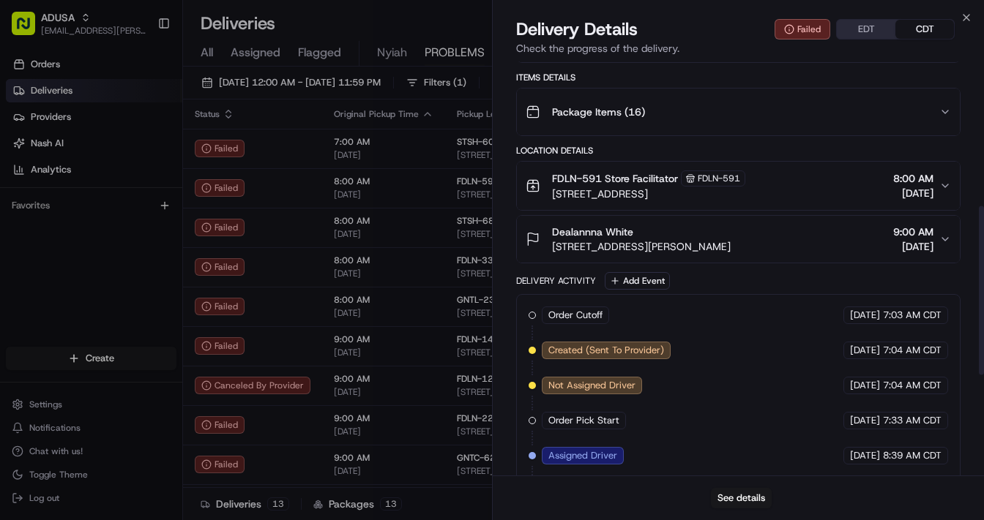
scroll to position [602, 0]
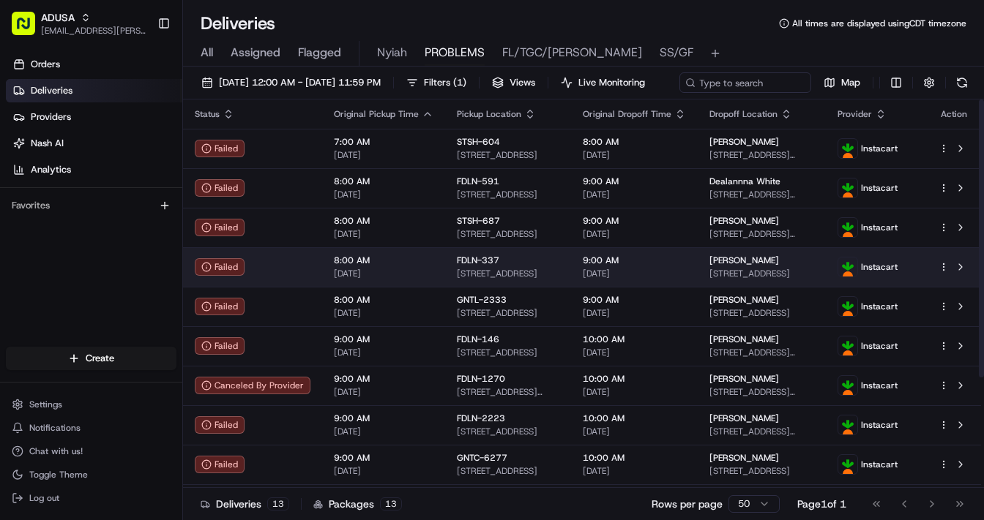
click at [296, 276] on div "Failed" at bounding box center [253, 267] width 116 height 18
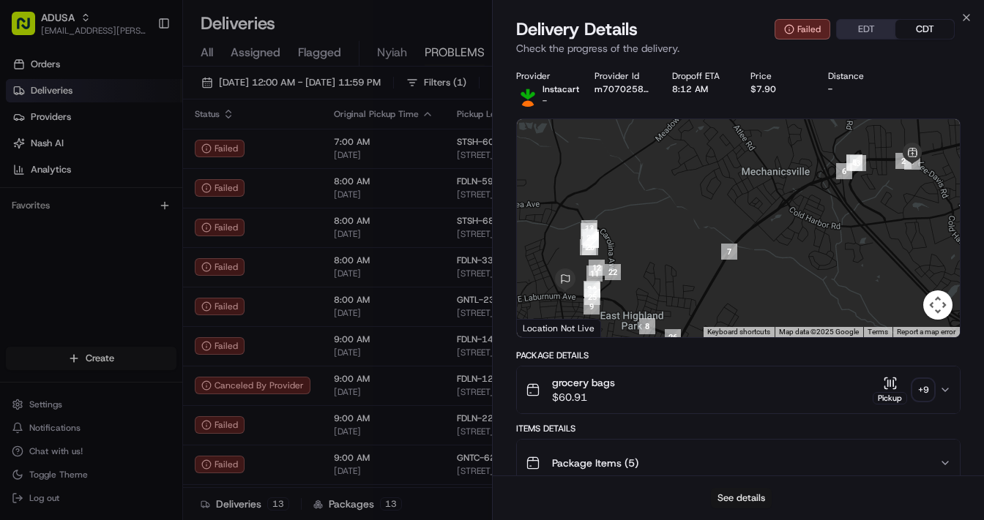
click at [737, 502] on button "See details" at bounding box center [741, 498] width 61 height 20
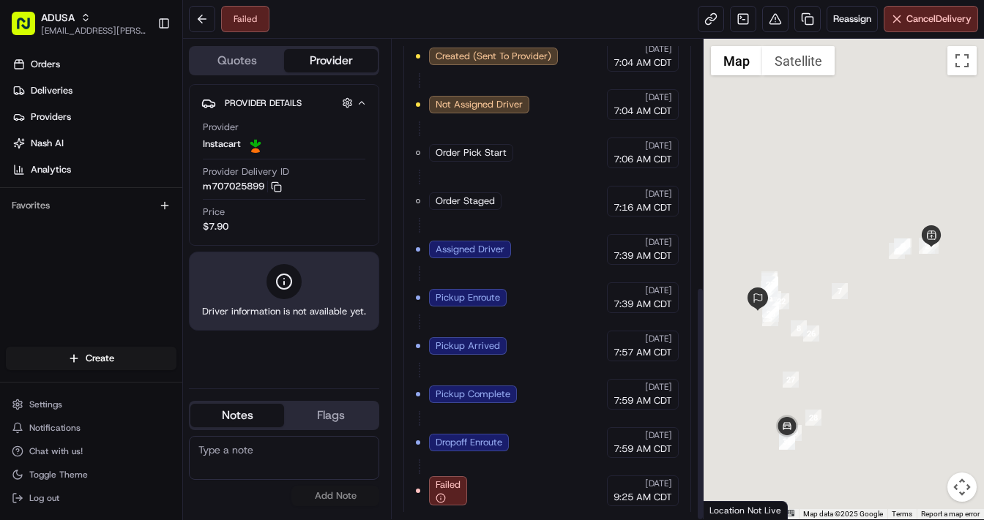
scroll to position [506, 0]
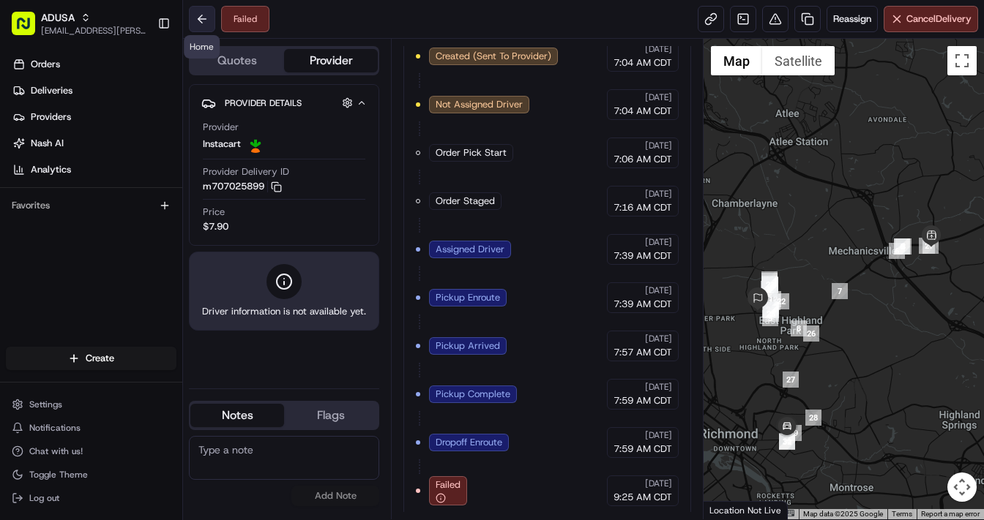
click at [206, 23] on button at bounding box center [202, 19] width 26 height 26
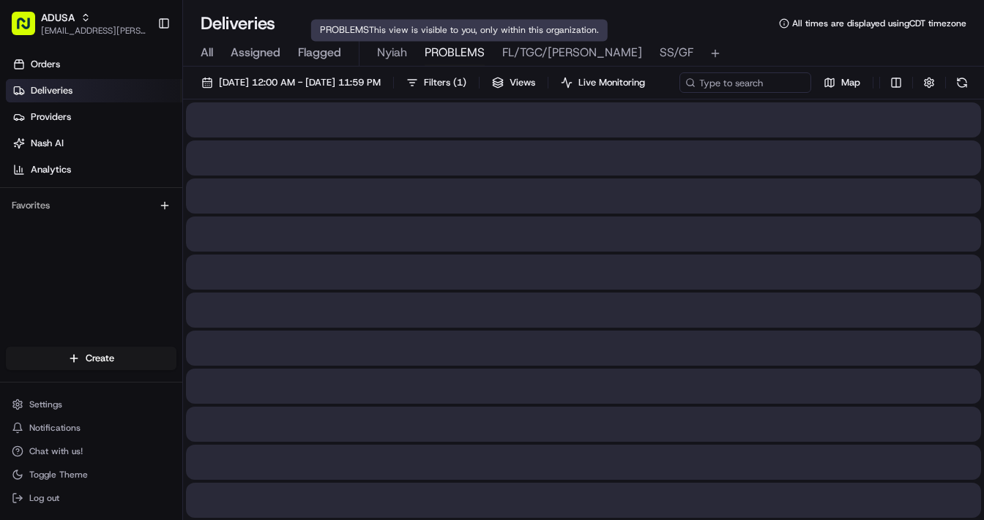
click at [455, 48] on span "PROBLEMS" at bounding box center [454, 53] width 60 height 18
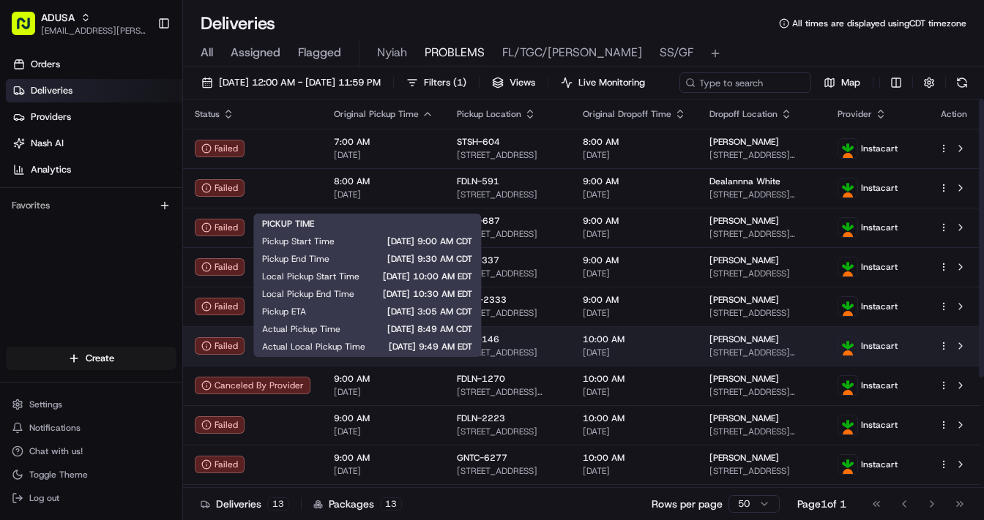
click at [424, 359] on div "9:00 AM 08/16/2025" at bounding box center [384, 346] width 100 height 25
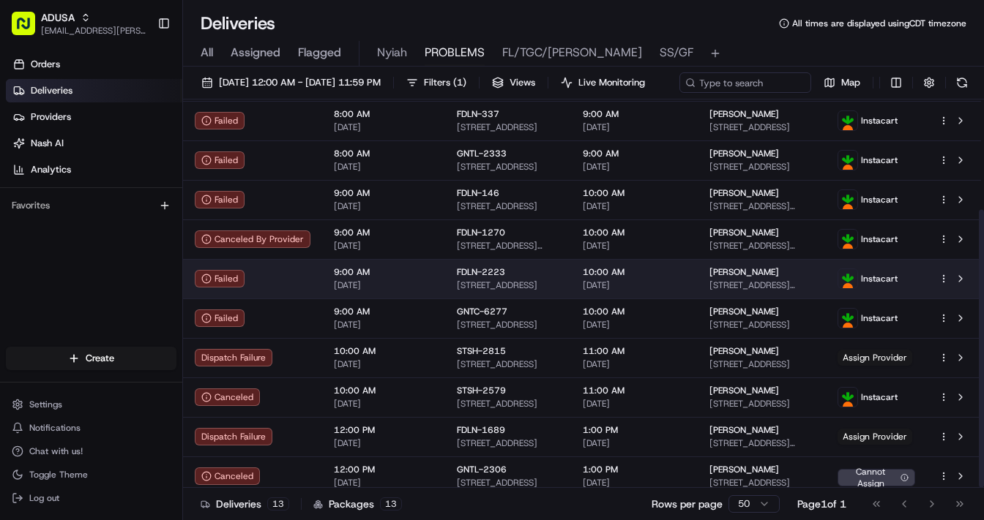
scroll to position [154, 0]
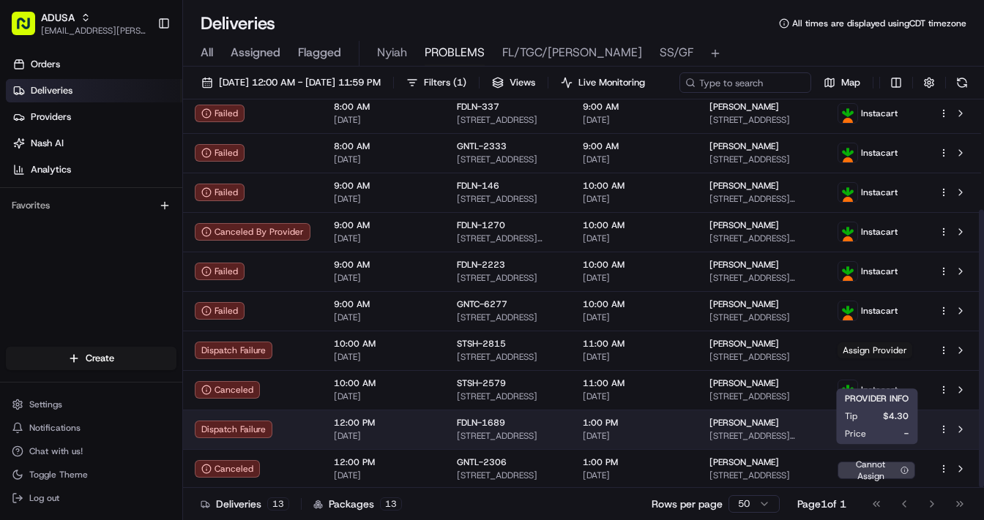
click at [869, 438] on span "Assign Provider" at bounding box center [874, 430] width 75 height 16
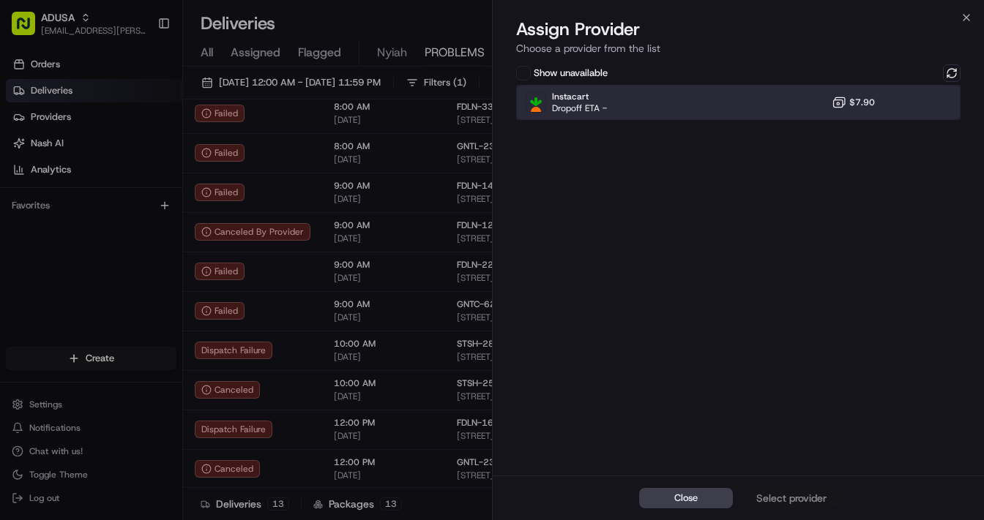
click at [662, 105] on div "Instacart Dropoff ETA - $7.90" at bounding box center [738, 102] width 444 height 35
click at [793, 499] on div "Assign Provider" at bounding box center [791, 498] width 72 height 15
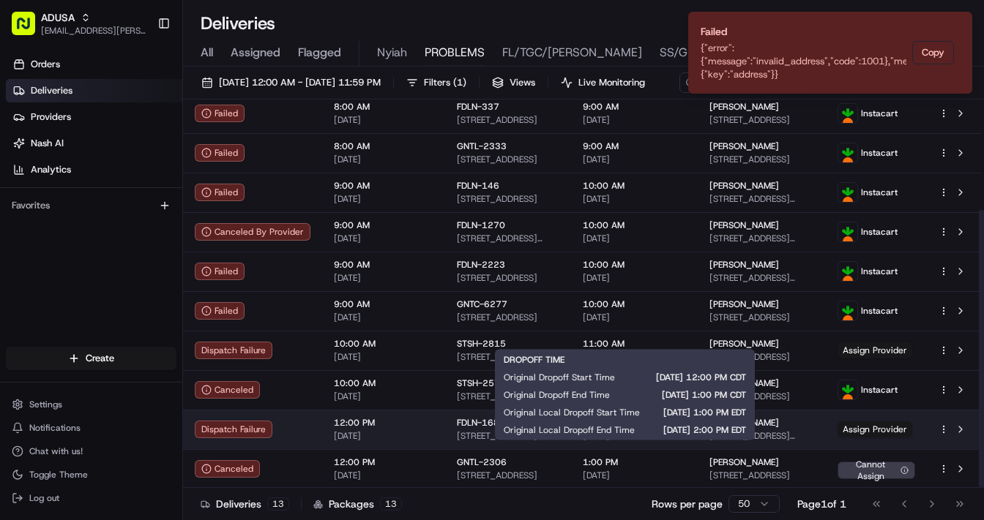
click at [659, 429] on span "1:00 PM" at bounding box center [634, 423] width 103 height 12
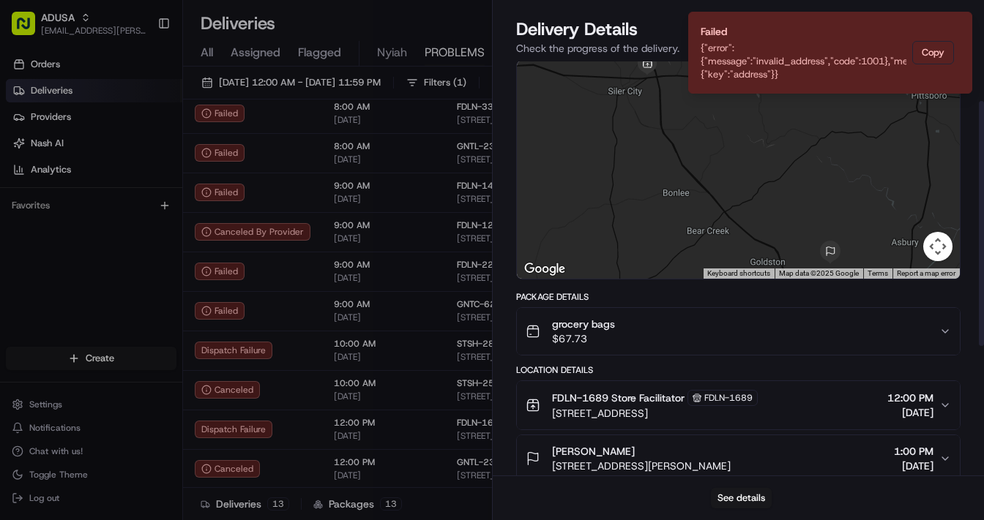
scroll to position [117, 0]
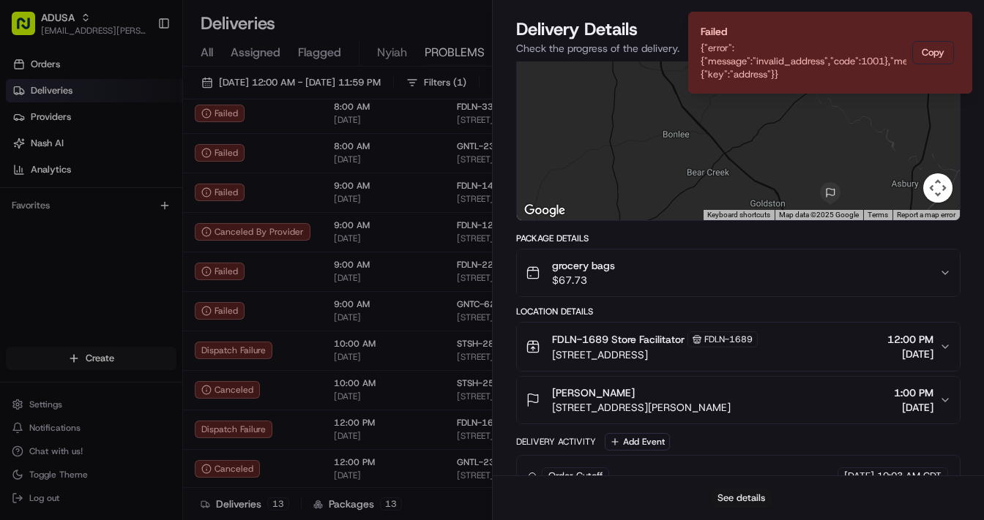
click at [742, 499] on button "See details" at bounding box center [741, 498] width 61 height 20
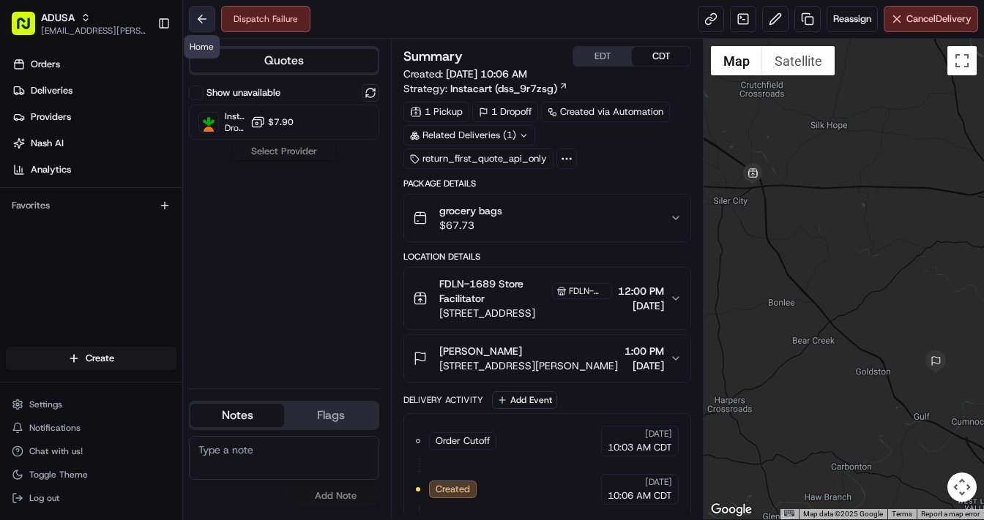
click at [198, 18] on button at bounding box center [202, 19] width 26 height 26
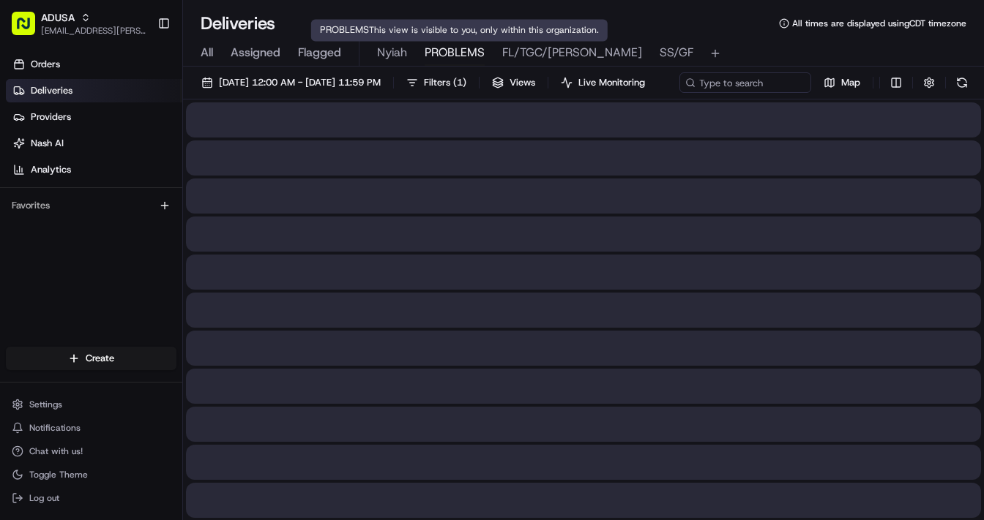
click at [443, 56] on span "PROBLEMS" at bounding box center [454, 53] width 60 height 18
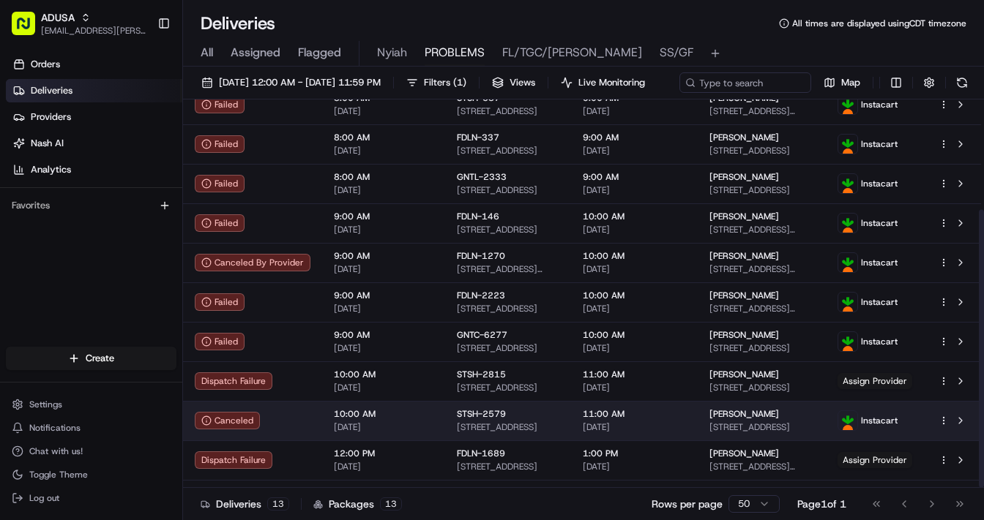
scroll to position [154, 0]
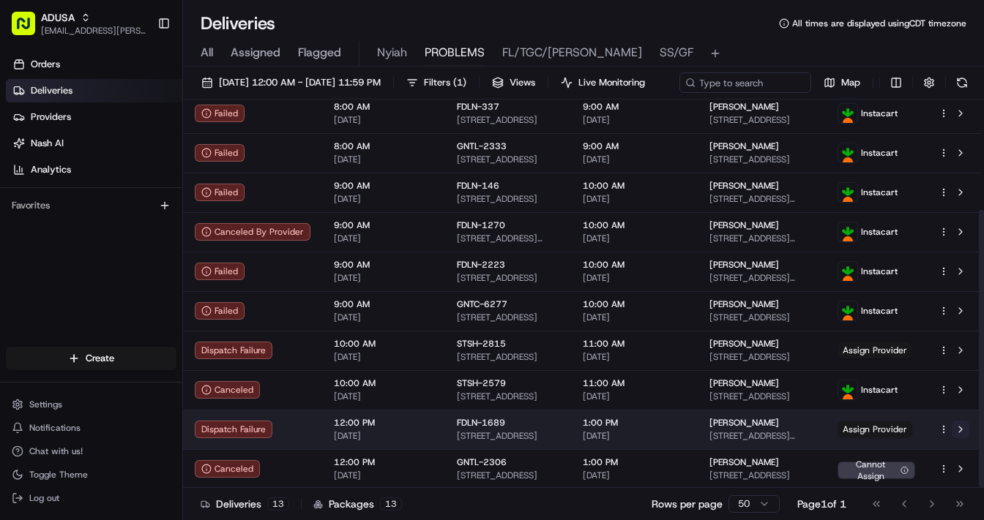
click at [960, 438] on button at bounding box center [960, 430] width 18 height 18
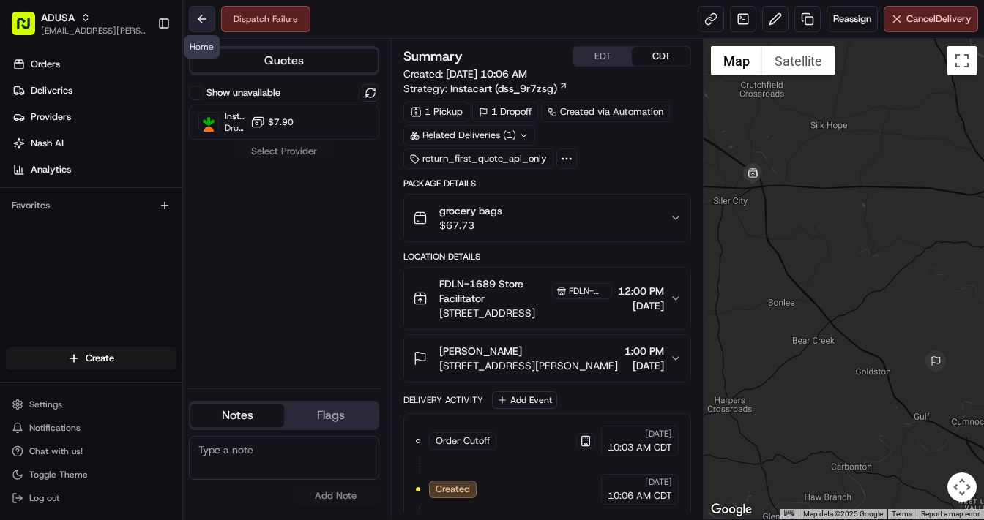
click at [198, 18] on button at bounding box center [202, 19] width 26 height 26
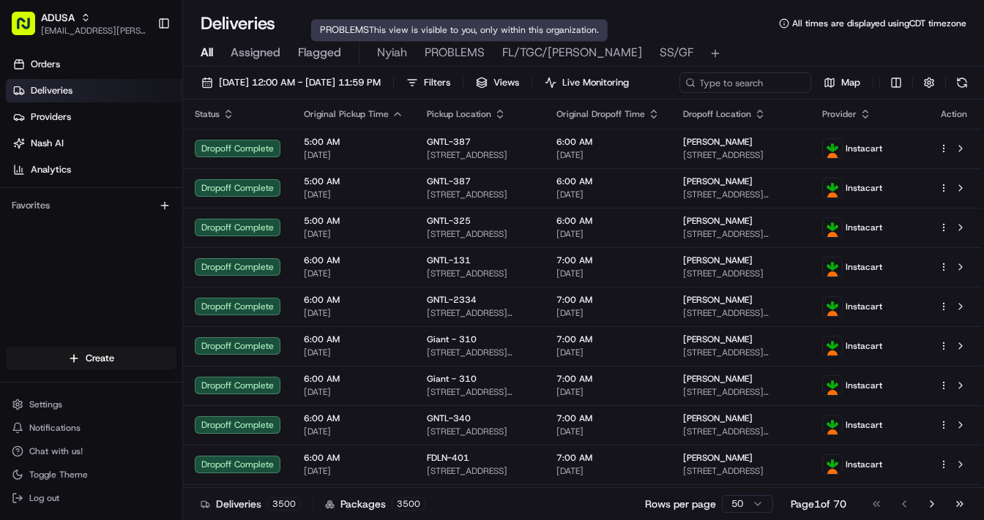
click at [457, 56] on span "PROBLEMS" at bounding box center [454, 53] width 60 height 18
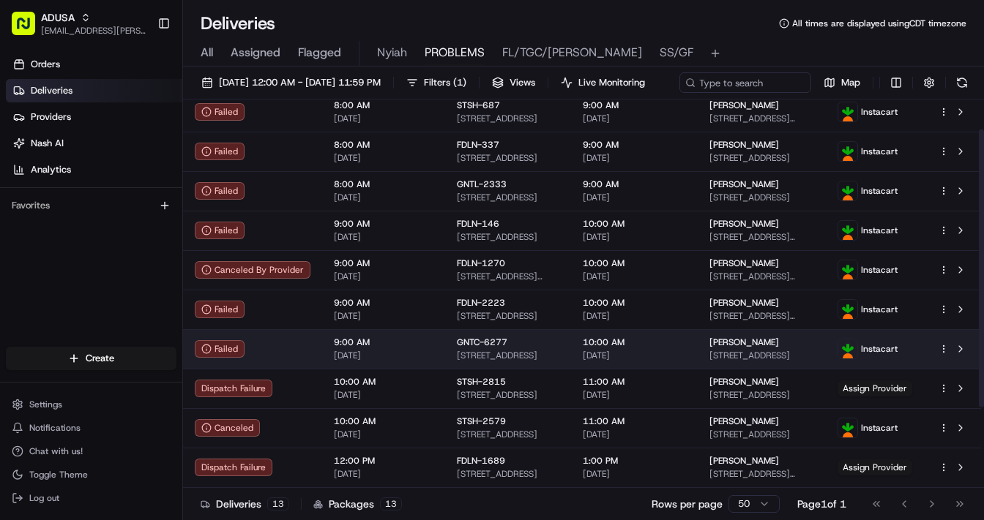
scroll to position [154, 0]
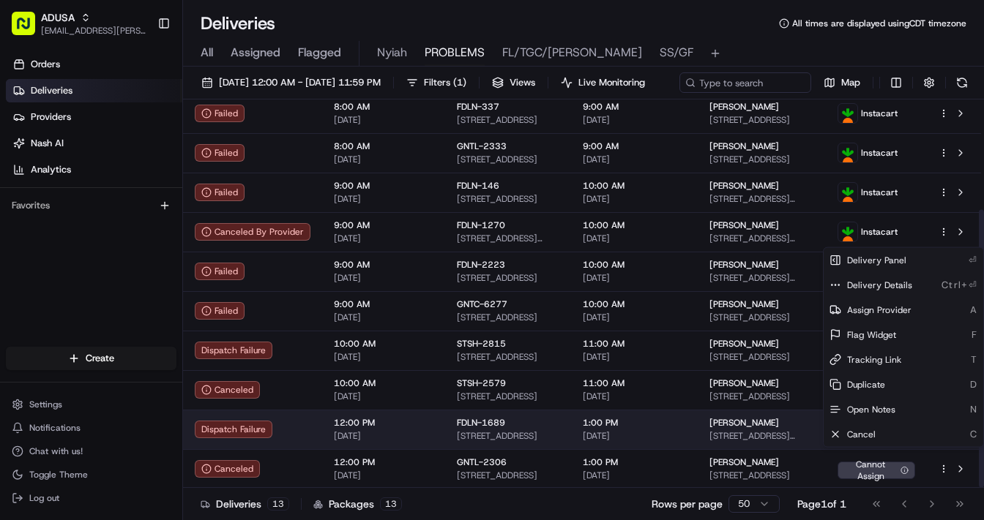
click at [943, 452] on html "ADUSA lanyia.patton@adusa.com Toggle Sidebar Orders Deliveries Providers Nash A…" at bounding box center [492, 260] width 984 height 520
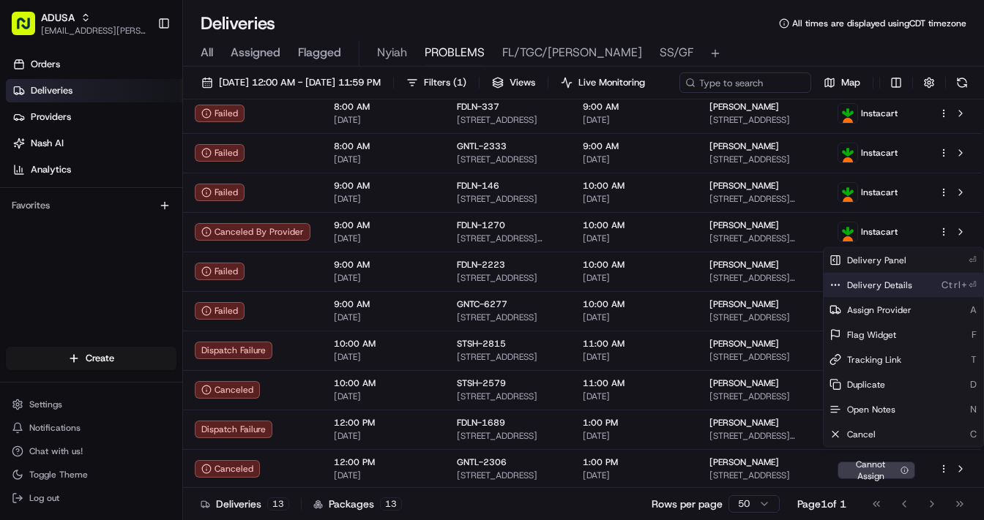
click at [871, 284] on span "Delivery Details" at bounding box center [879, 286] width 65 height 12
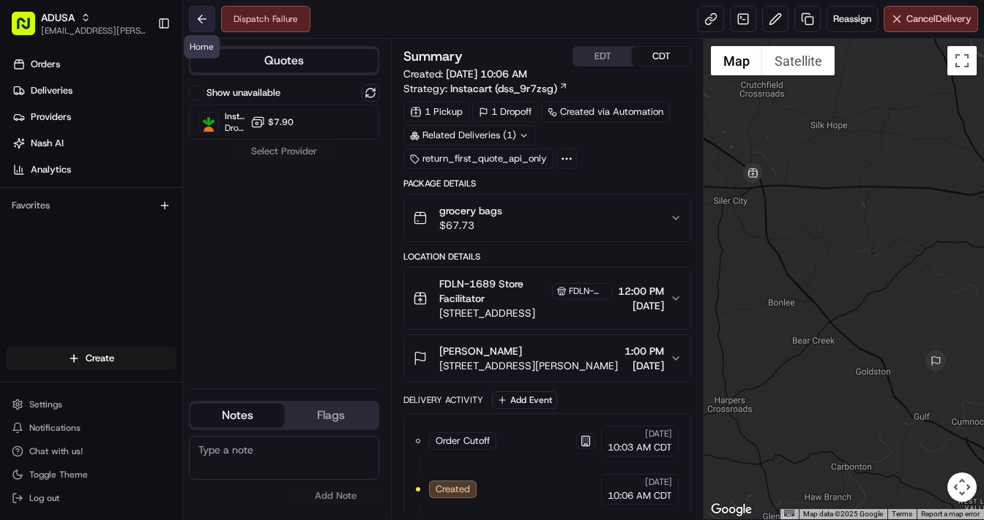
click at [201, 18] on button at bounding box center [202, 19] width 26 height 26
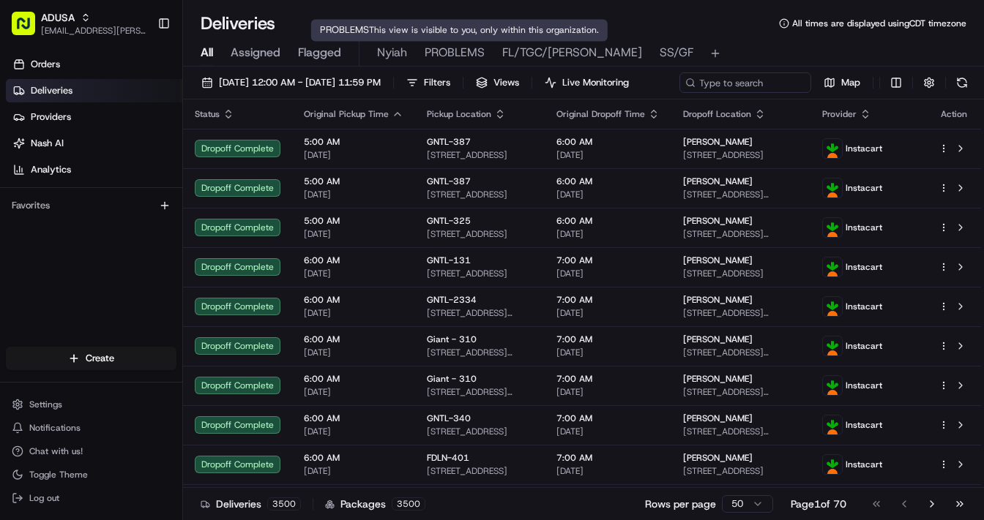
click at [455, 50] on span "PROBLEMS" at bounding box center [454, 53] width 60 height 18
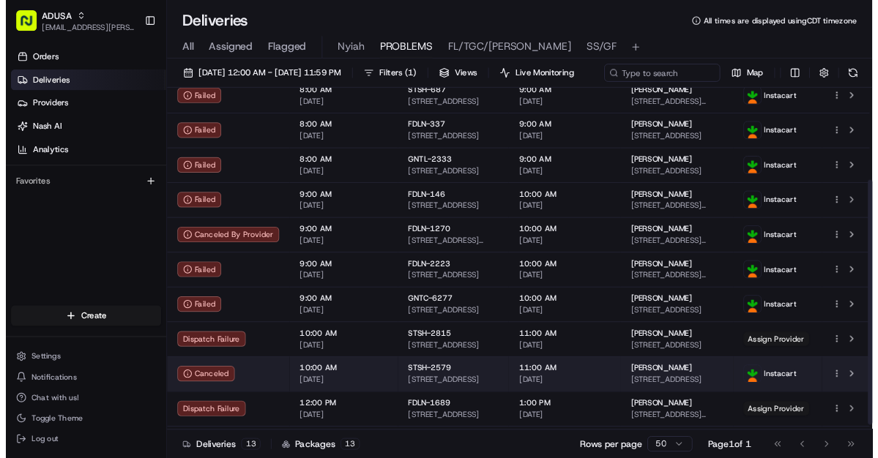
scroll to position [154, 0]
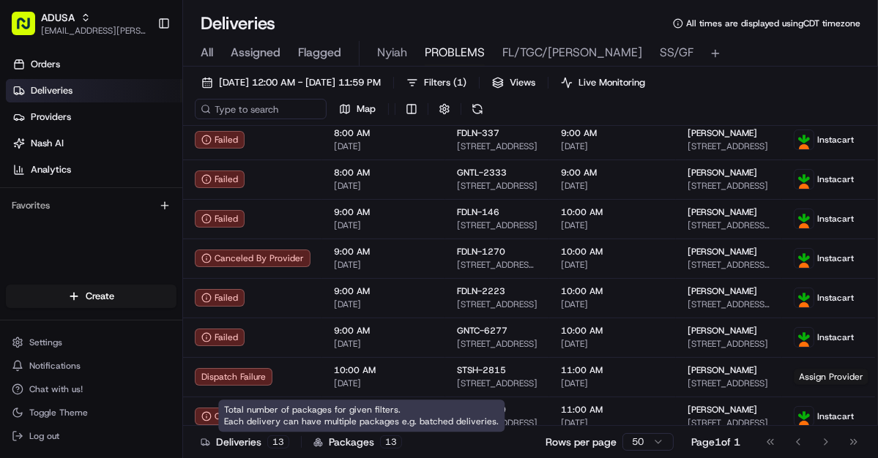
click at [206, 47] on span "All" at bounding box center [207, 53] width 12 height 18
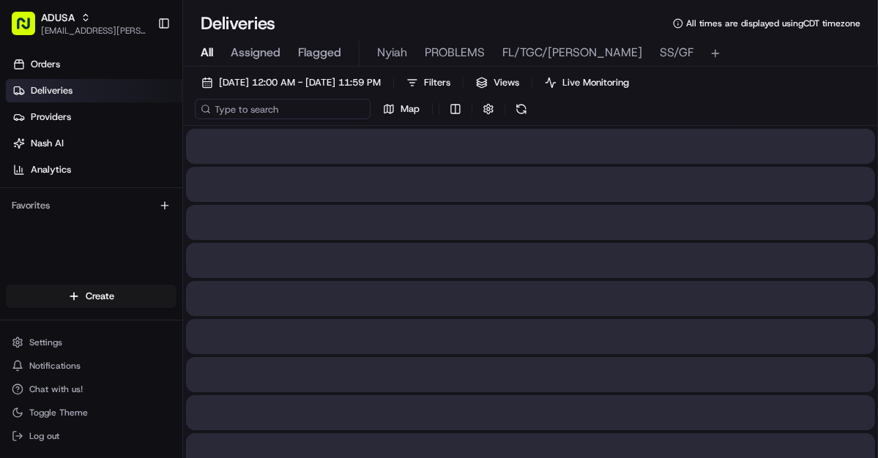
click at [245, 108] on input at bounding box center [283, 109] width 176 height 20
paste input "m706304554"
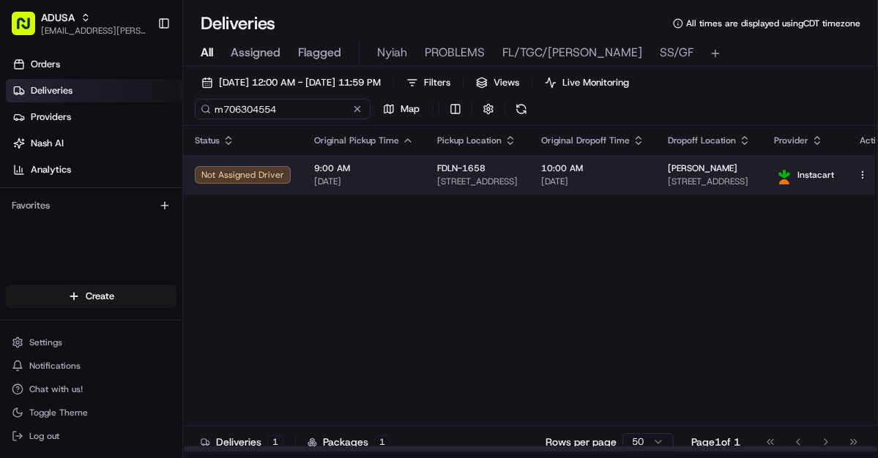
type input "m706304554"
click at [586, 168] on span "10:00 AM" at bounding box center [592, 168] width 103 height 12
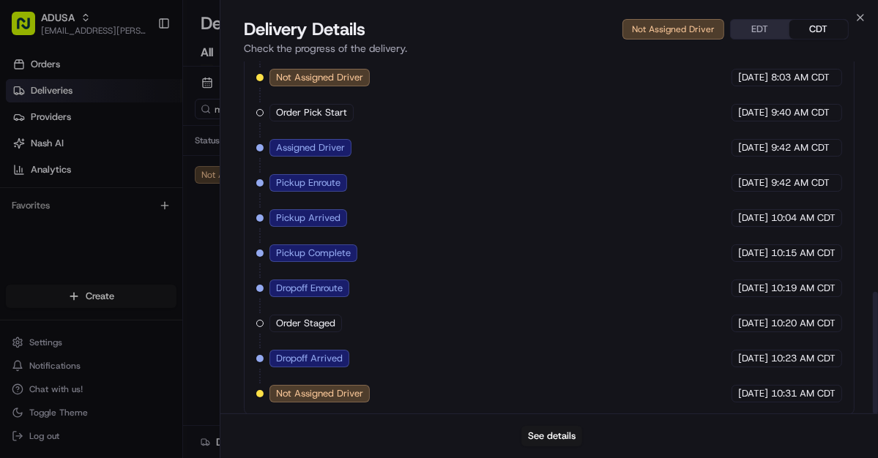
scroll to position [664, 0]
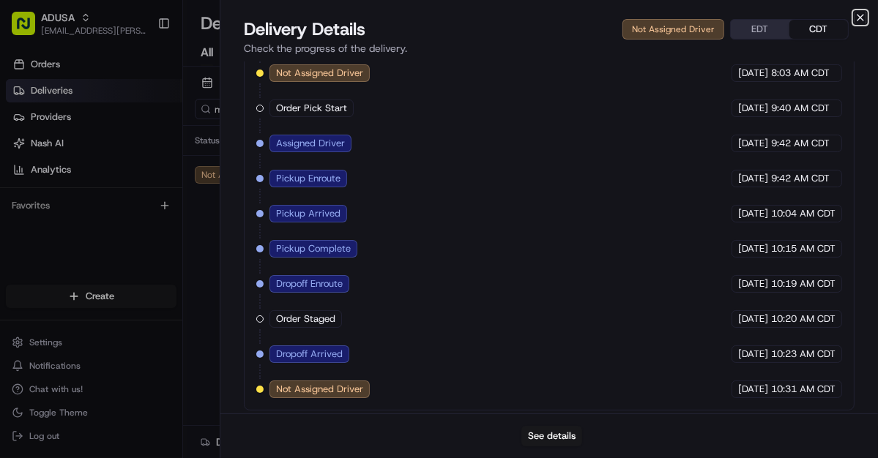
click at [858, 18] on icon "button" at bounding box center [860, 18] width 6 height 6
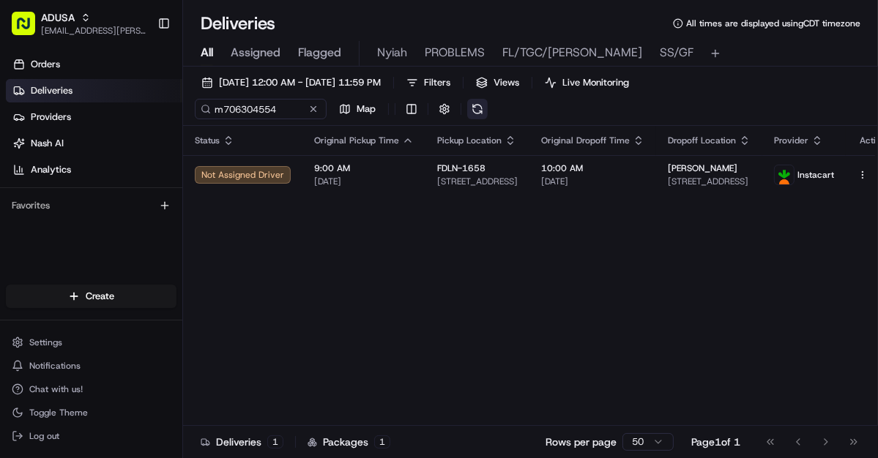
click at [471, 109] on button at bounding box center [477, 109] width 20 height 20
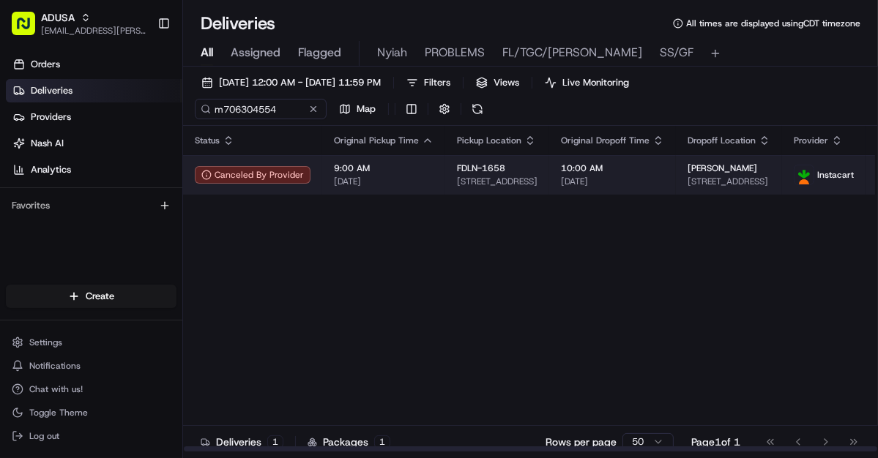
click at [728, 170] on span "Debra Diffenbaugh" at bounding box center [722, 168] width 70 height 12
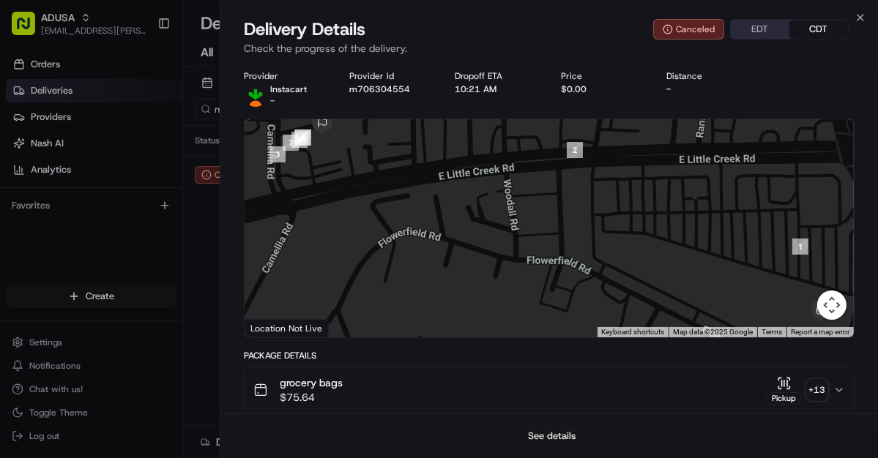
click at [556, 433] on button "See details" at bounding box center [551, 436] width 61 height 20
click at [863, 18] on icon "button" at bounding box center [860, 18] width 12 height 12
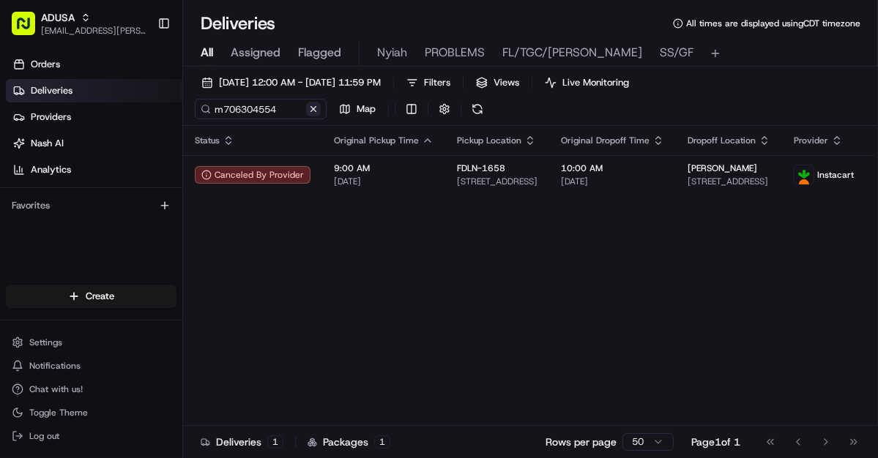
click at [310, 108] on button at bounding box center [313, 109] width 15 height 15
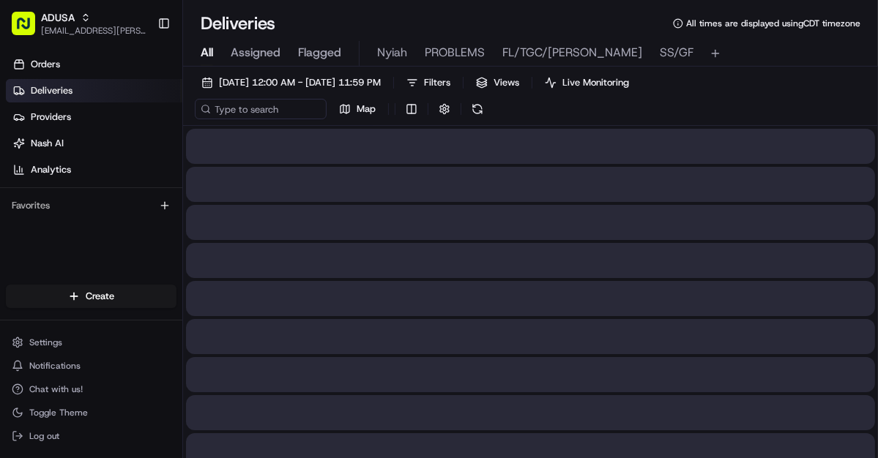
click at [247, 97] on div "08/16/2025 12:00 AM - 08/16/2025 11:59 PM Filters Views Live Monitoring Map" at bounding box center [530, 98] width 695 height 53
click at [244, 105] on input at bounding box center [283, 109] width 176 height 20
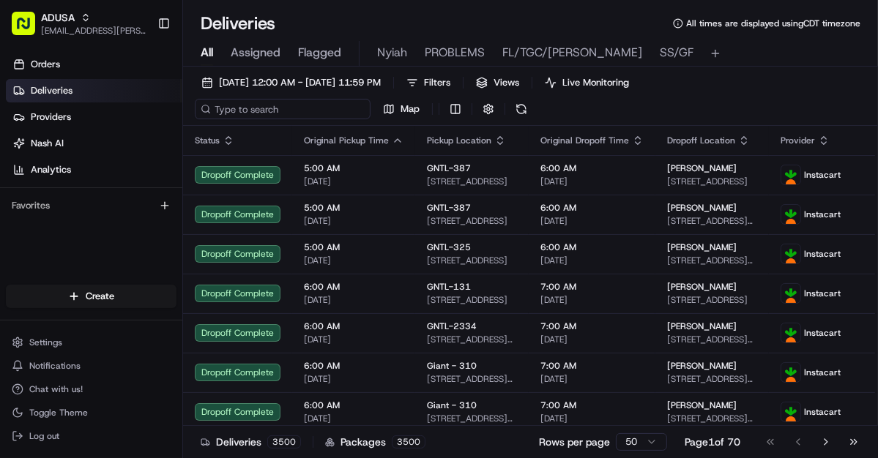
paste input "m707653300"
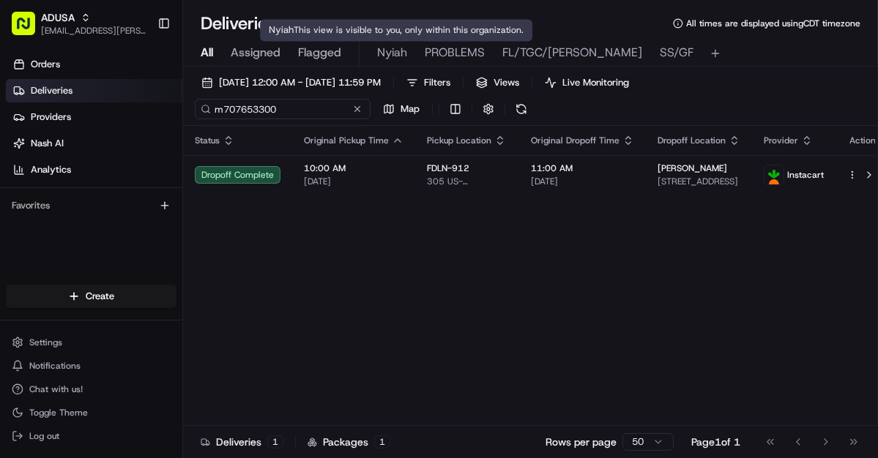
type input "m707653300"
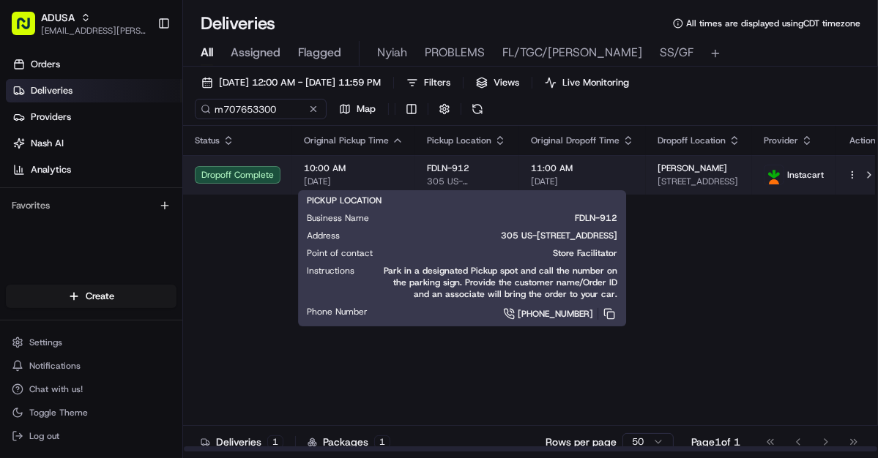
click at [477, 182] on span "305 US-701 Hwy, Loris, SC 29569, US" at bounding box center [467, 182] width 81 height 12
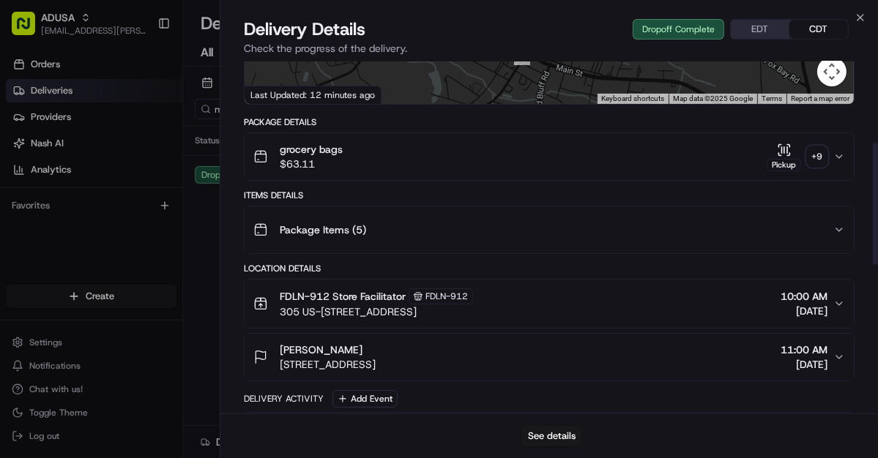
scroll to position [234, 0]
click at [861, 18] on icon "button" at bounding box center [860, 18] width 6 height 6
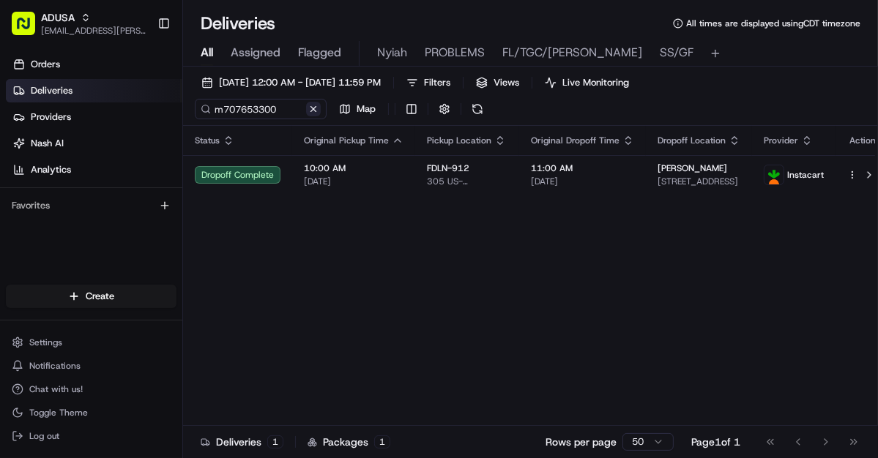
click at [315, 108] on button at bounding box center [313, 109] width 15 height 15
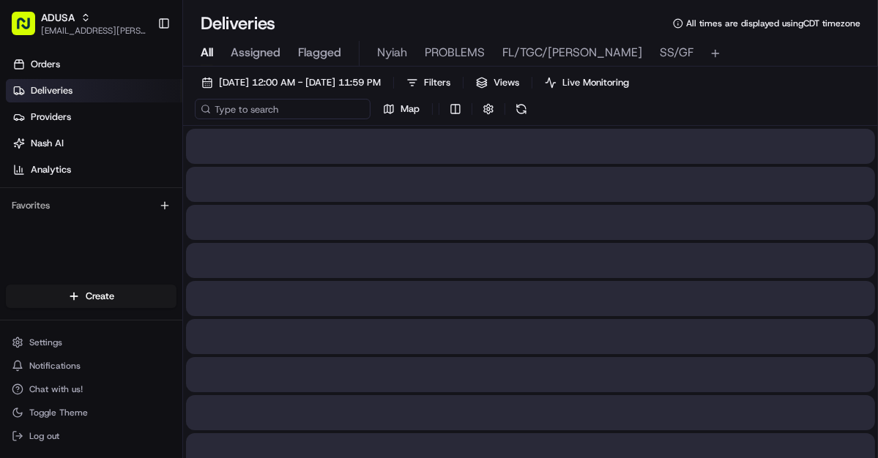
click at [262, 108] on input at bounding box center [283, 109] width 176 height 20
paste input "m707653300"
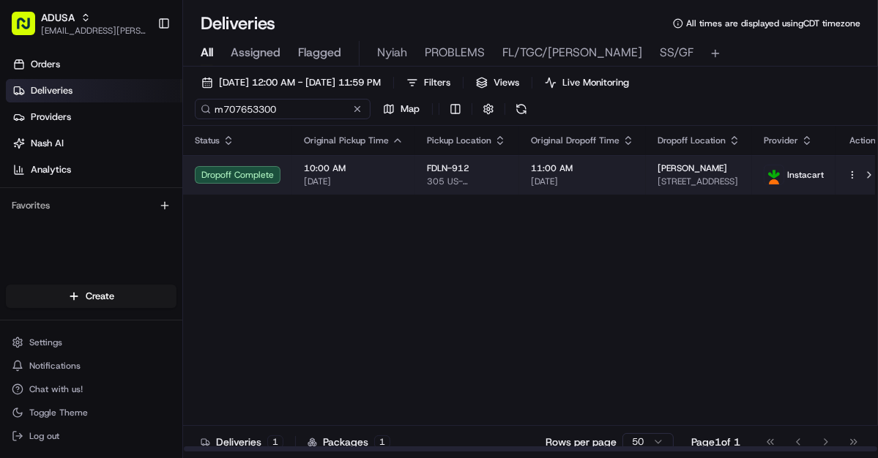
type input "m707653300"
click at [395, 173] on span "10:00 AM" at bounding box center [354, 168] width 100 height 12
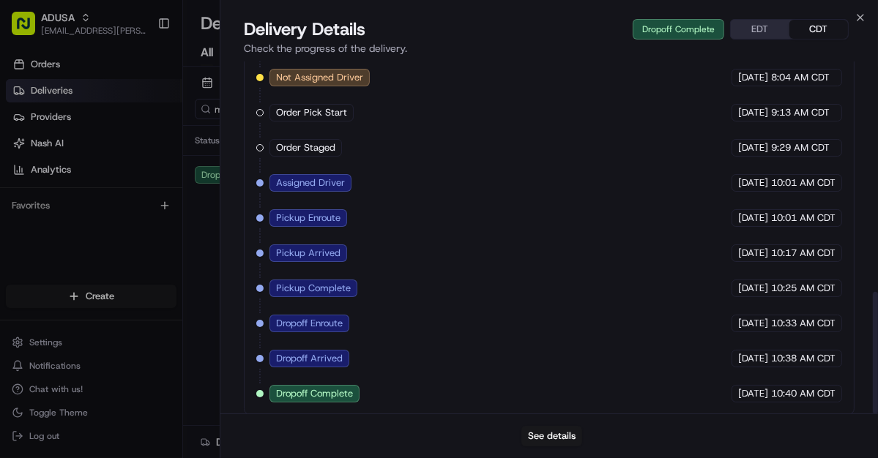
scroll to position [664, 0]
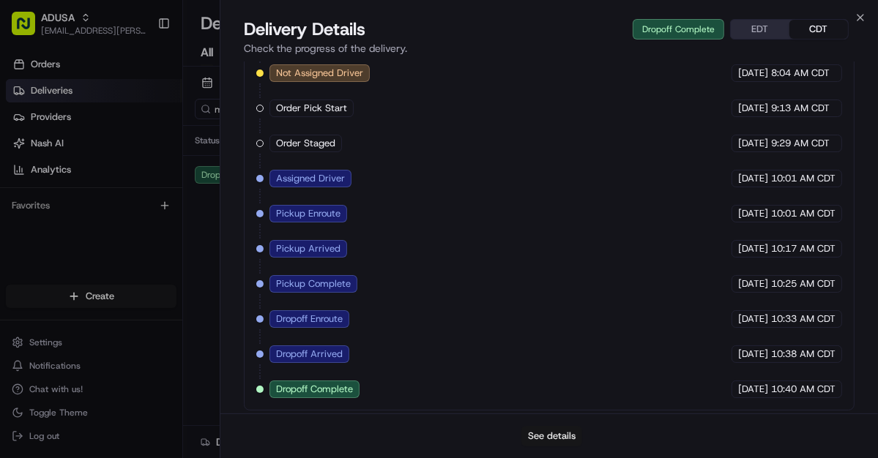
click at [553, 435] on button "See details" at bounding box center [551, 436] width 61 height 20
click at [860, 19] on icon "button" at bounding box center [860, 18] width 12 height 12
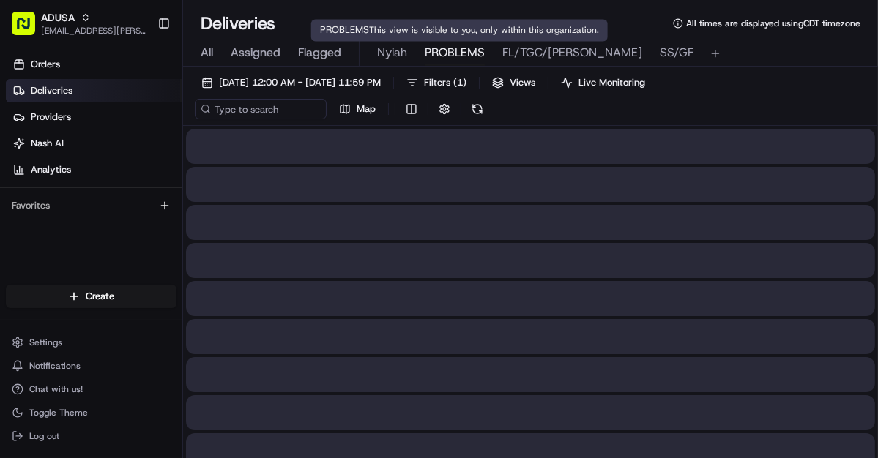
drag, startPoint x: 446, startPoint y: 53, endPoint x: 438, endPoint y: 59, distance: 8.9
click at [444, 55] on span "PROBLEMS" at bounding box center [454, 53] width 60 height 18
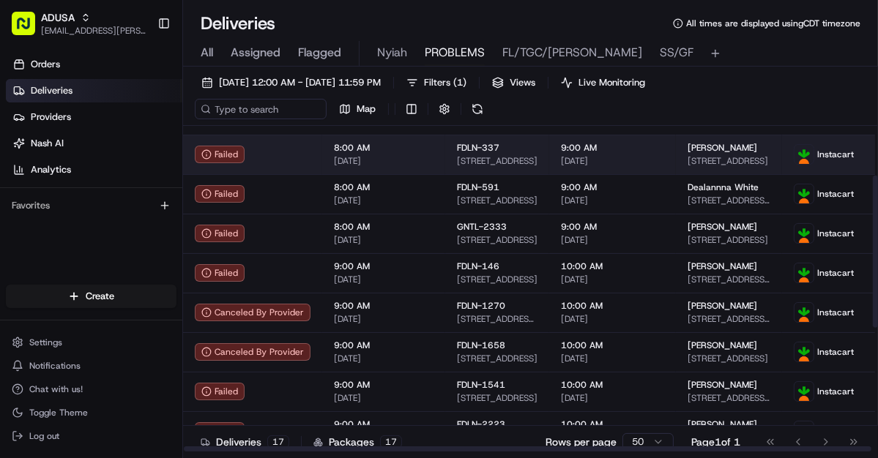
scroll to position [117, 0]
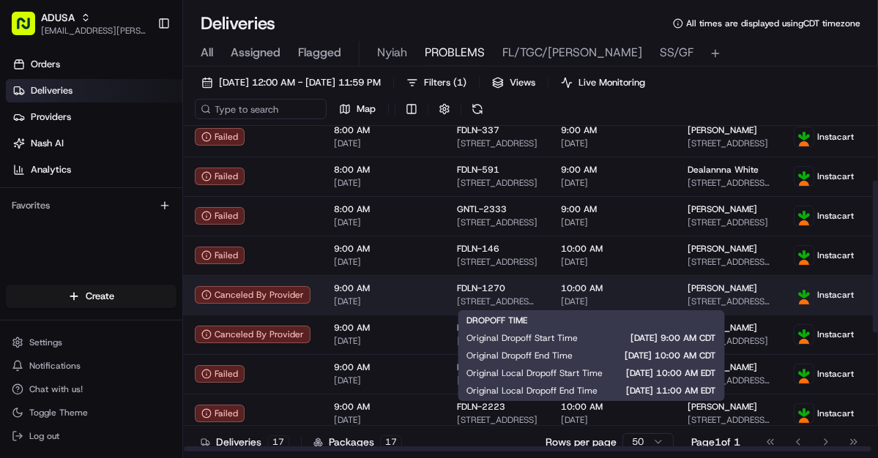
click at [637, 296] on span "[DATE]" at bounding box center [612, 302] width 103 height 12
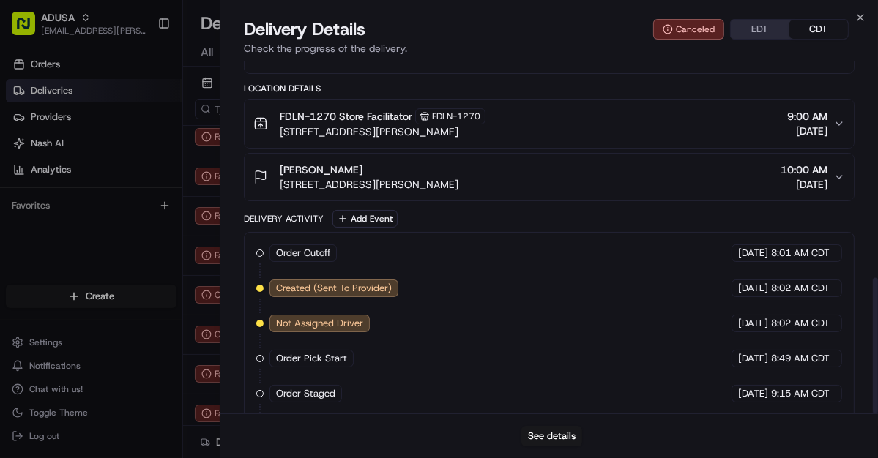
scroll to position [559, 0]
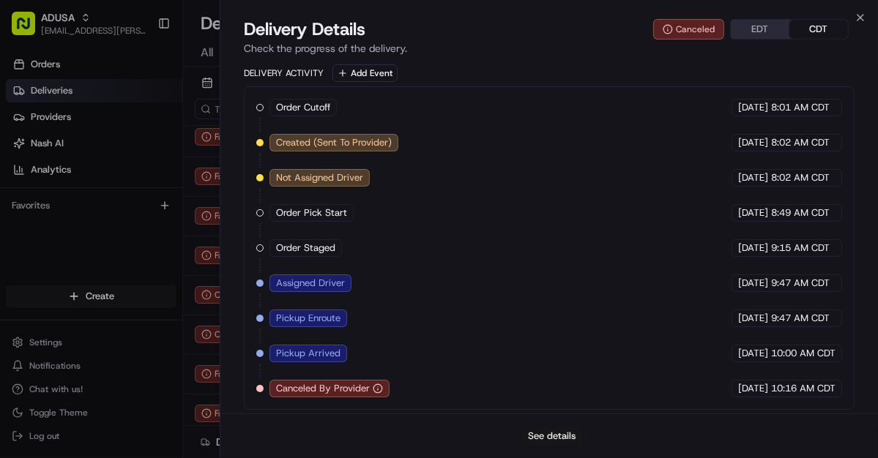
click at [557, 430] on button "See details" at bounding box center [551, 436] width 61 height 20
drag, startPoint x: 862, startPoint y: 18, endPoint x: 799, endPoint y: 42, distance: 67.4
click at [861, 18] on icon "button" at bounding box center [860, 18] width 12 height 12
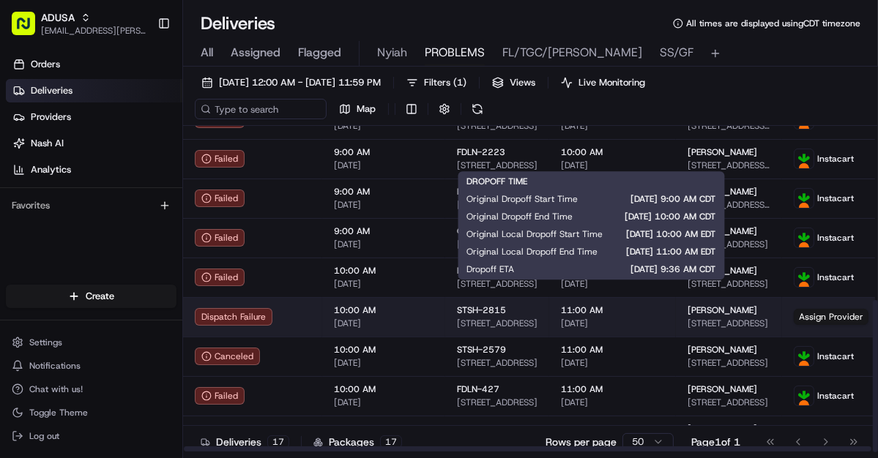
scroll to position [374, 0]
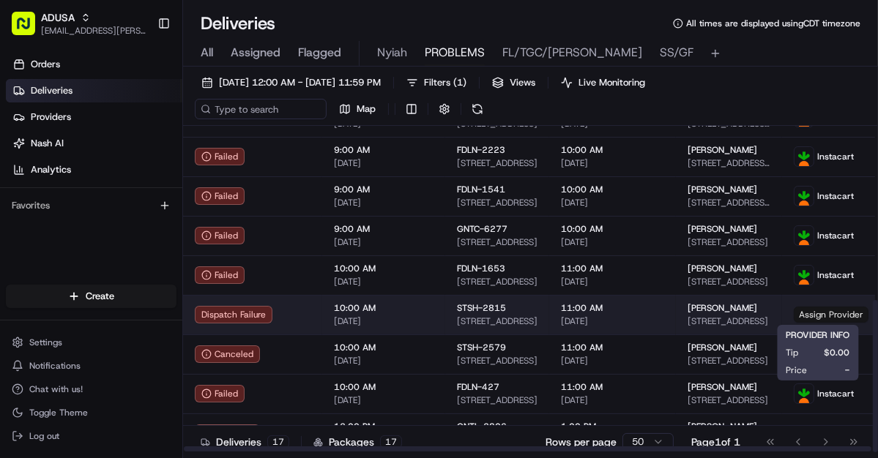
click at [809, 317] on span "Assign Provider" at bounding box center [830, 315] width 75 height 16
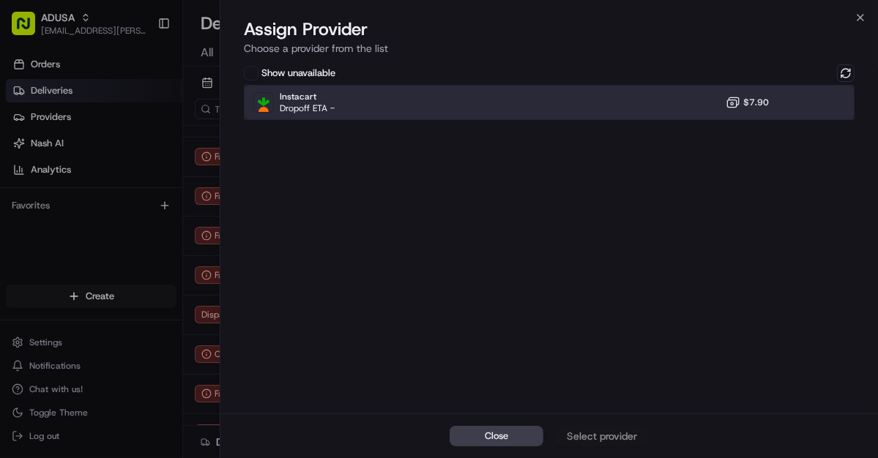
click at [482, 102] on div "Instacart Dropoff ETA - $7.90" at bounding box center [549, 102] width 610 height 35
click at [612, 437] on div "Assign Provider" at bounding box center [602, 436] width 72 height 15
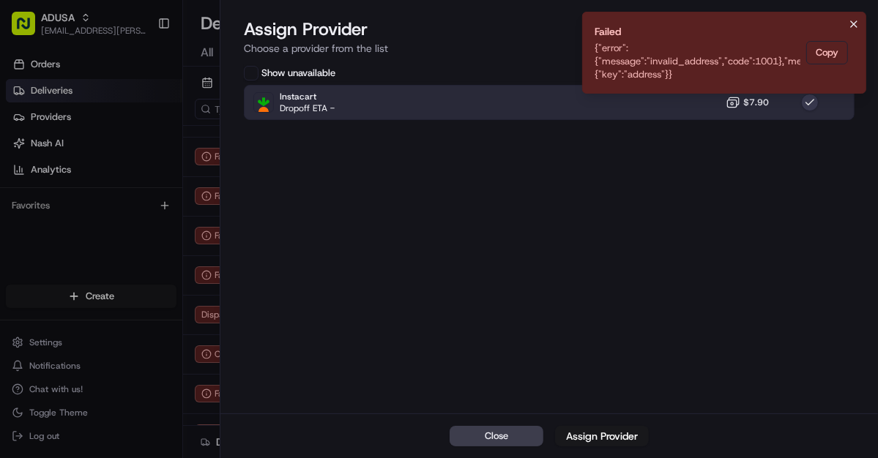
click at [854, 22] on icon "Notifications (F8)" at bounding box center [854, 24] width 12 height 12
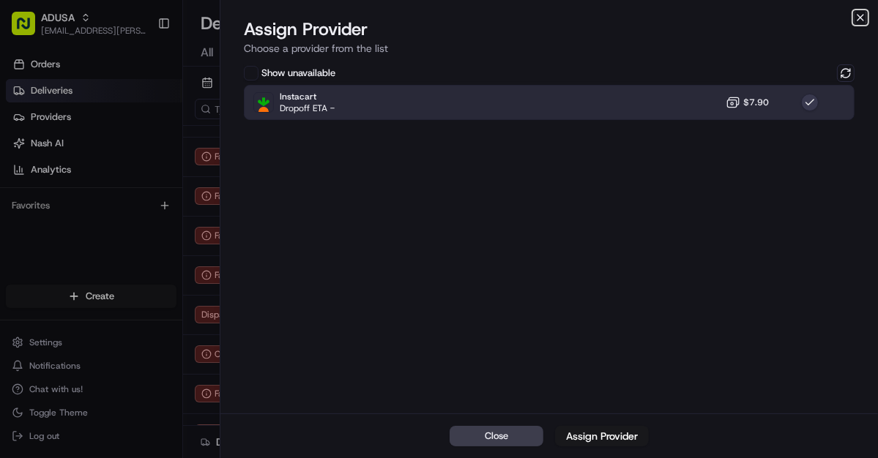
click at [859, 18] on icon "button" at bounding box center [860, 18] width 6 height 6
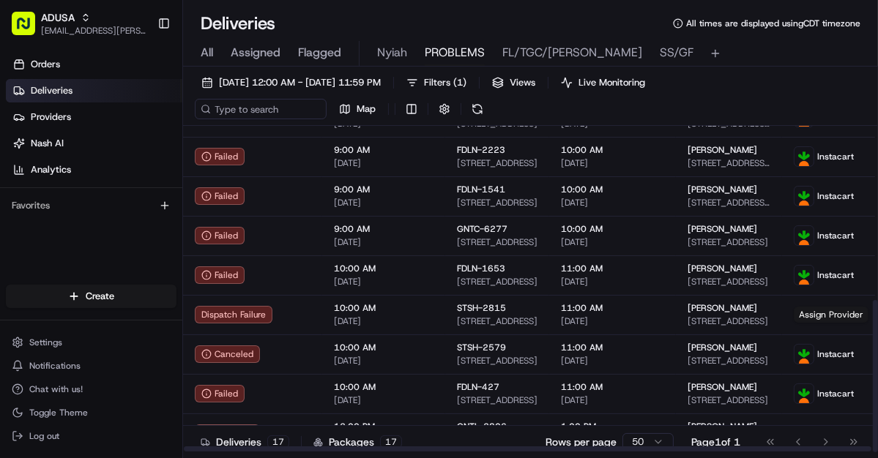
click at [656, 436] on html "ADUSA lanyia.patton@adusa.com Toggle Sidebar Orders Deliveries Providers Nash A…" at bounding box center [439, 229] width 878 height 458
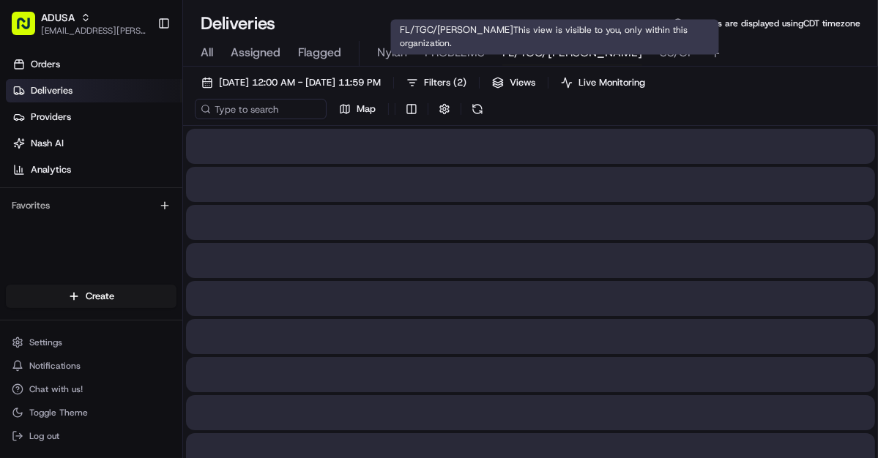
click at [520, 52] on span "FL/TGC/[PERSON_NAME]" at bounding box center [572, 53] width 140 height 18
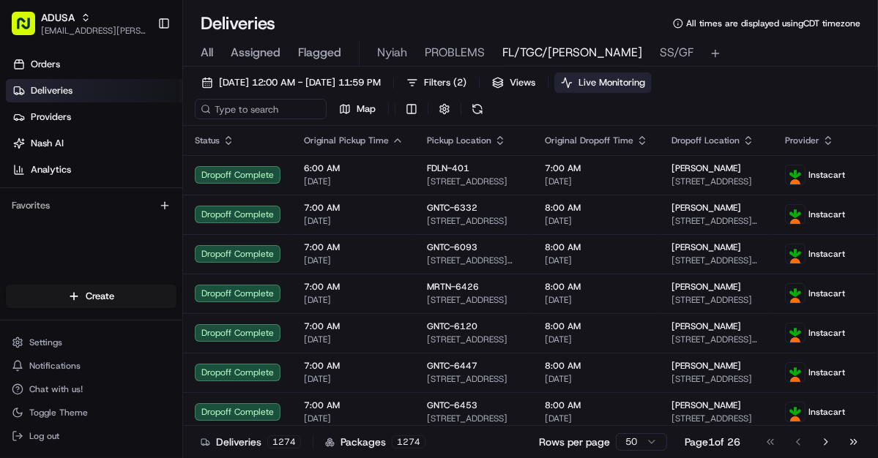
click at [651, 75] on button "Live Monitoring" at bounding box center [602, 82] width 97 height 20
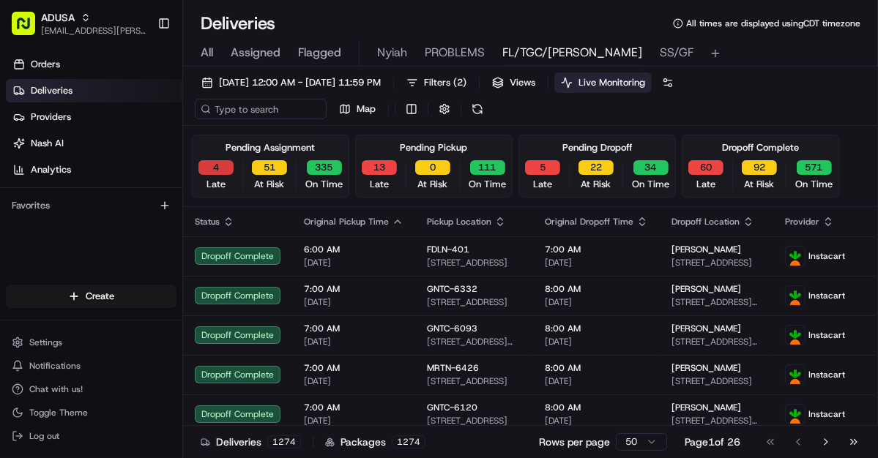
click at [207, 164] on button "4" at bounding box center [215, 167] width 35 height 15
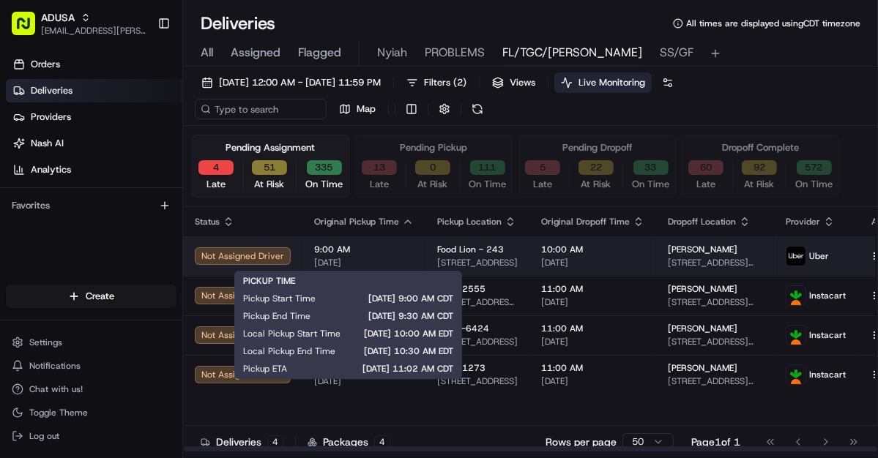
click at [389, 253] on span "9:00 AM" at bounding box center [364, 250] width 100 height 12
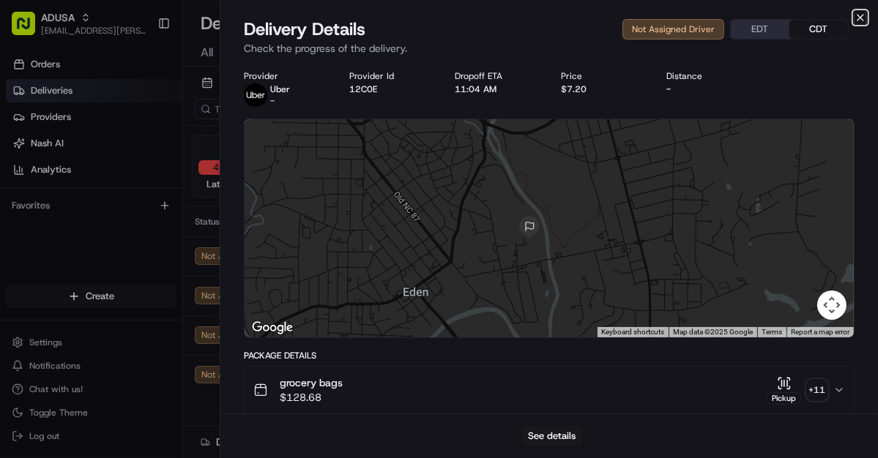
click at [861, 15] on icon "button" at bounding box center [860, 18] width 12 height 12
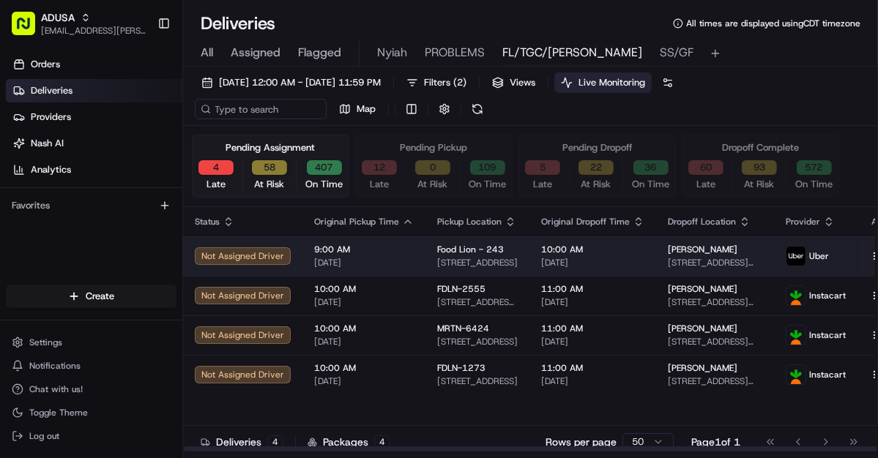
click at [882, 255] on button at bounding box center [891, 256] width 18 height 18
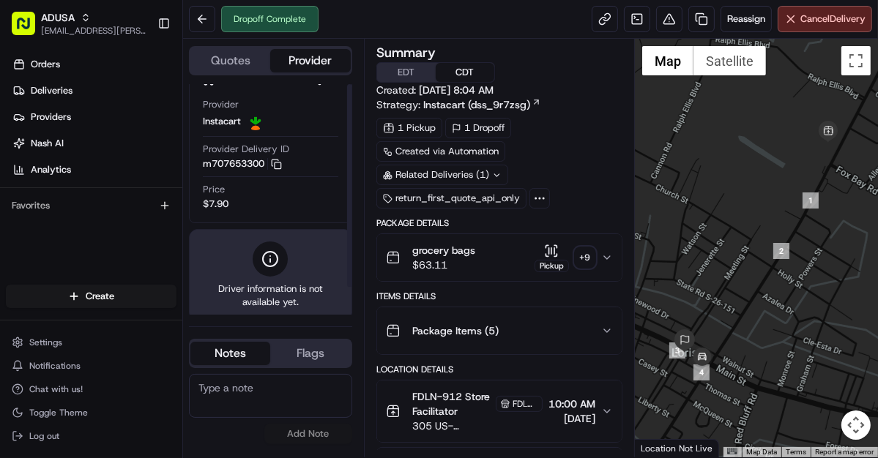
scroll to position [31, 0]
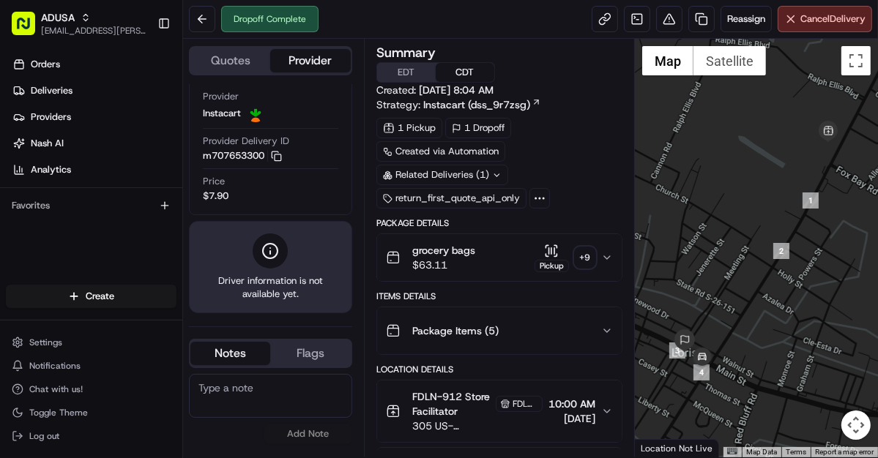
click at [275, 387] on textarea at bounding box center [270, 396] width 163 height 44
type textarea "Store called order was returned to the store stating address issue"
click at [307, 434] on button "Add Note" at bounding box center [308, 434] width 88 height 20
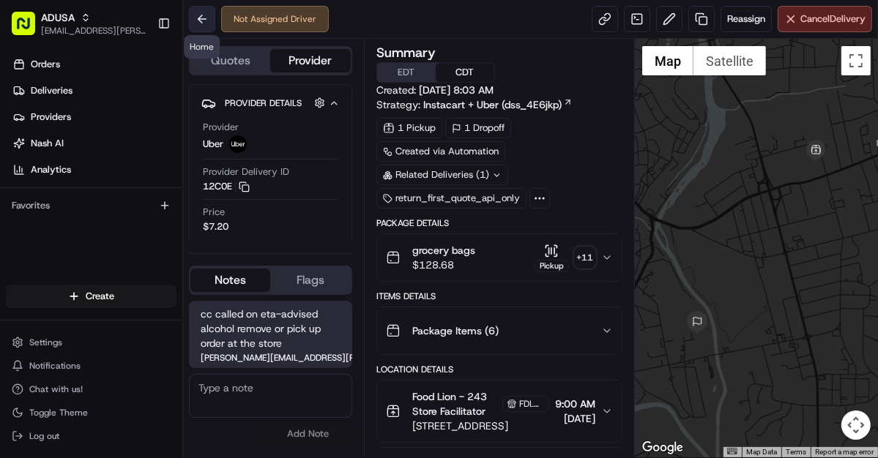
click at [204, 18] on button at bounding box center [202, 19] width 26 height 26
